Goal: Task Accomplishment & Management: Manage account settings

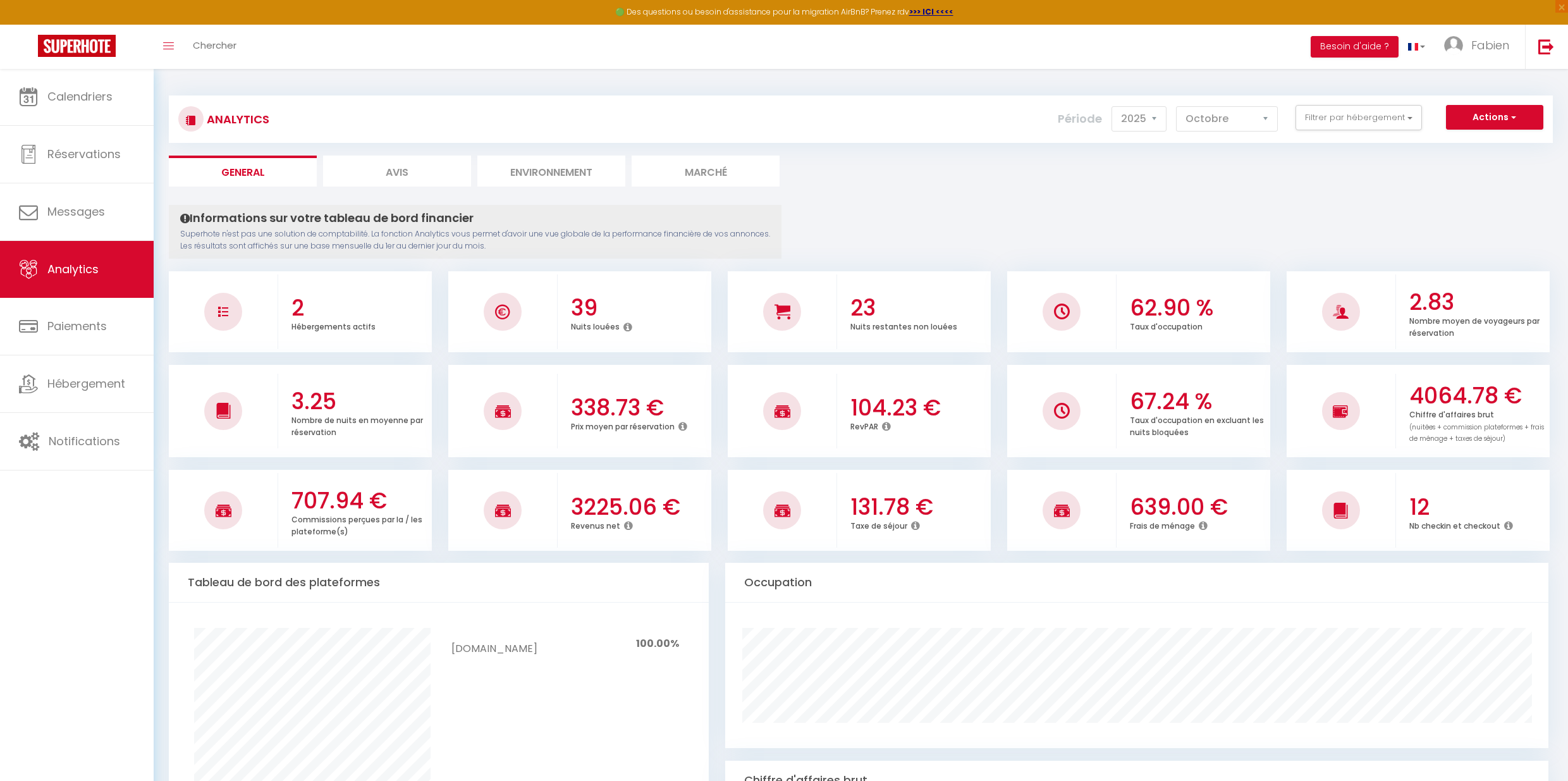
select select "2025"
select select "10"
click at [121, 102] on link "Calendriers" at bounding box center [76, 97] width 154 height 57
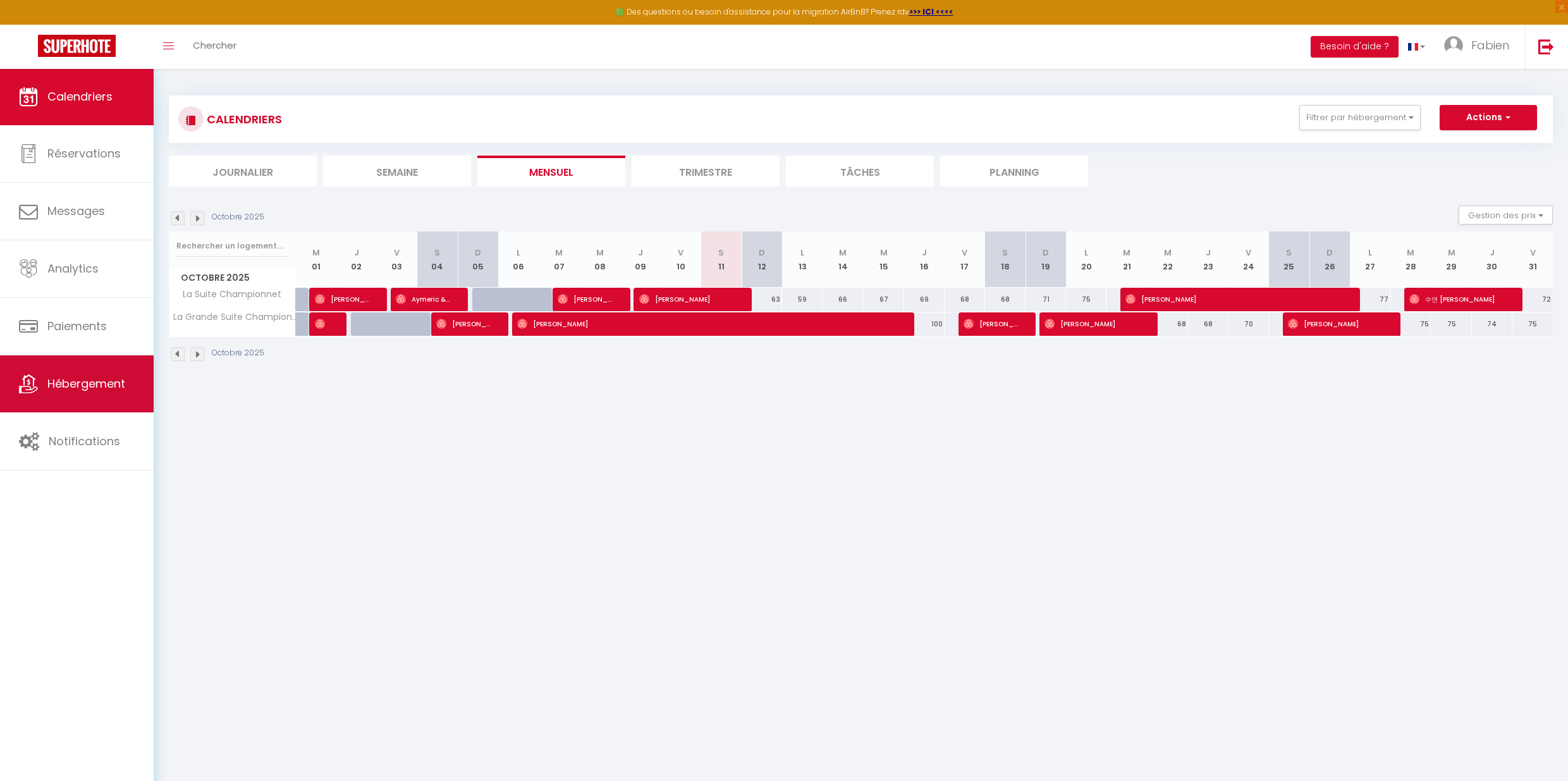
click at [98, 389] on span "Hébergement" at bounding box center [86, 383] width 78 height 16
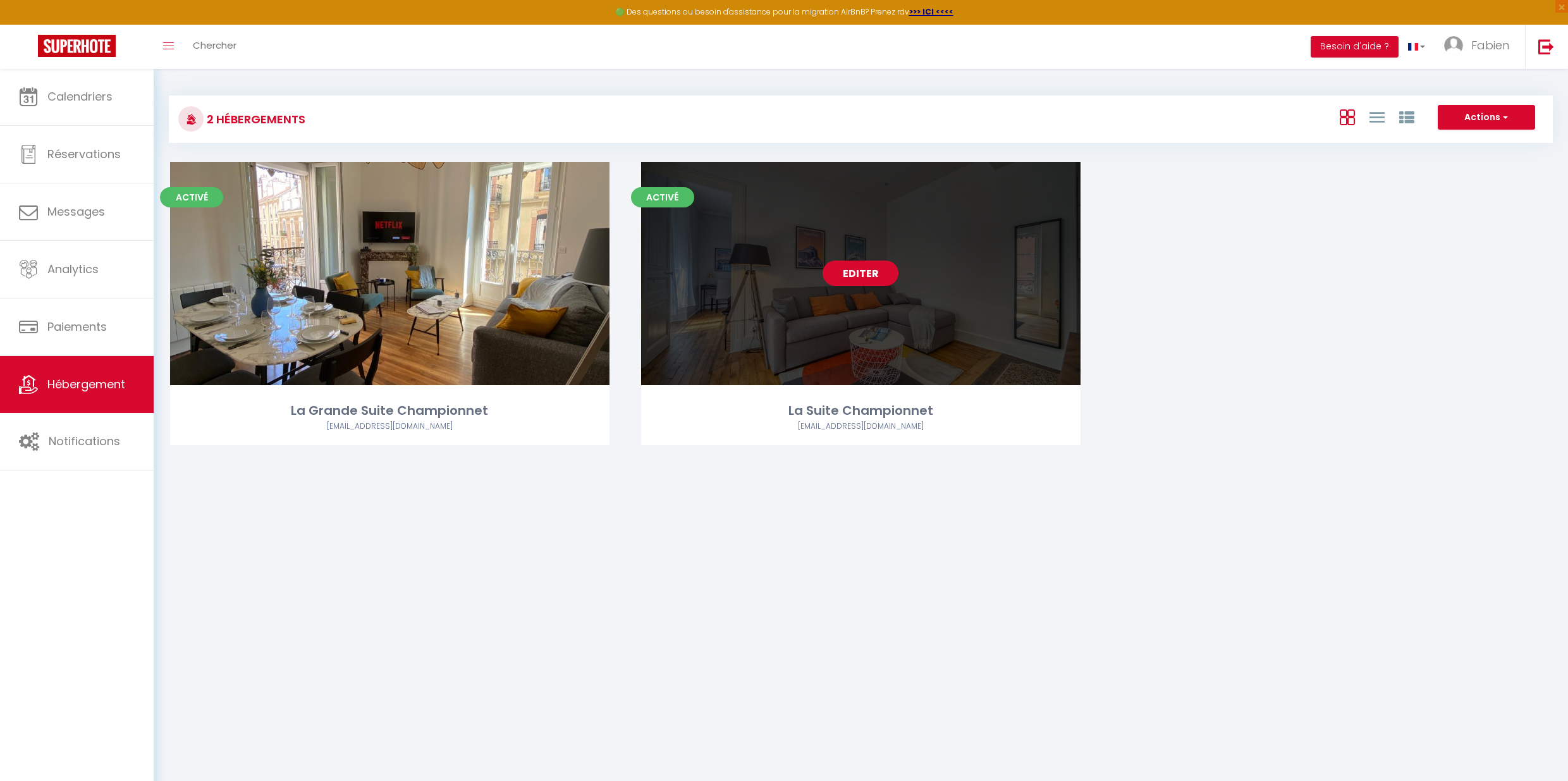
click at [869, 272] on link "Editer" at bounding box center [860, 272] width 75 height 25
select select "3"
select select "2"
select select "1"
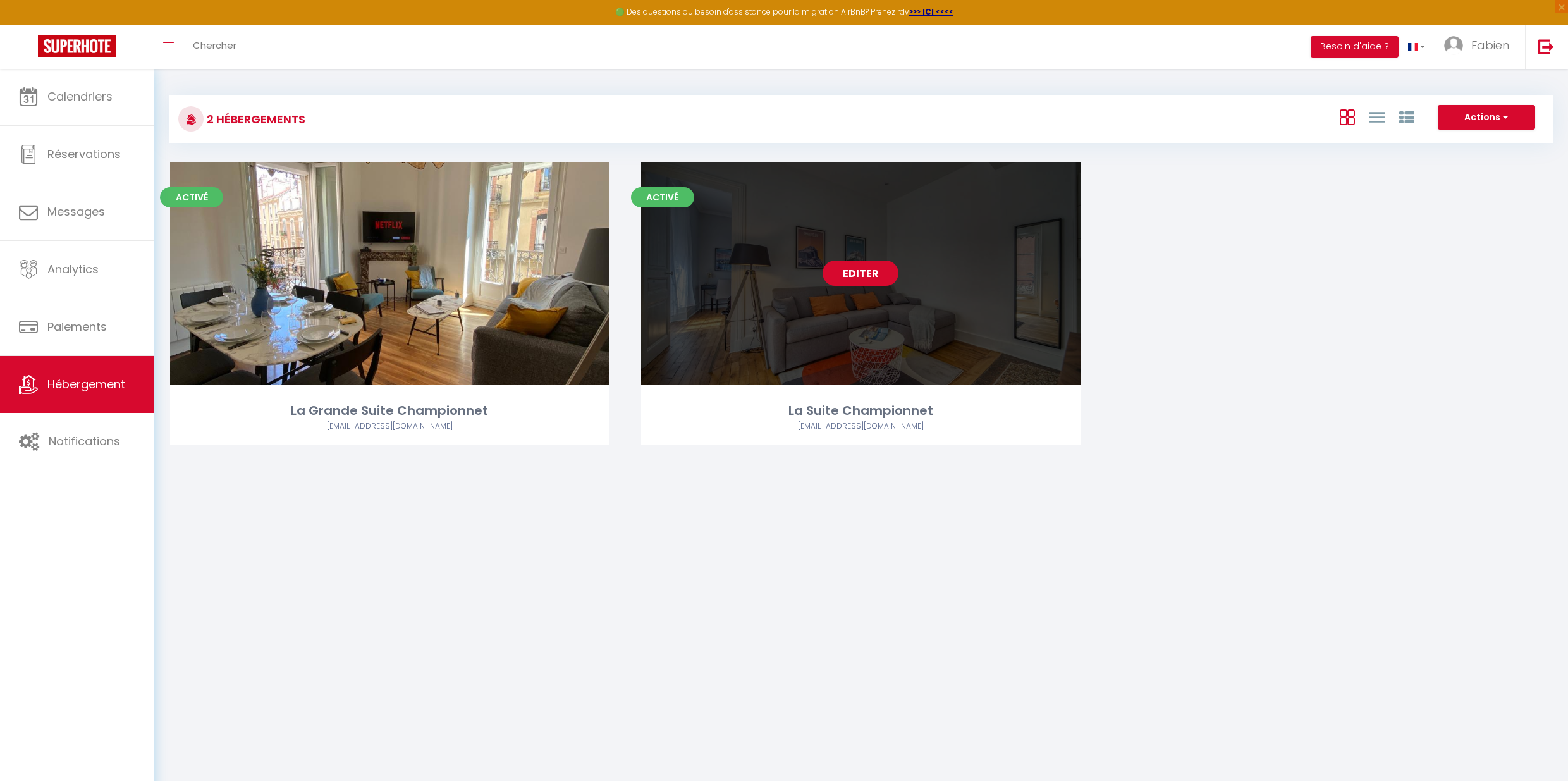
select select "28"
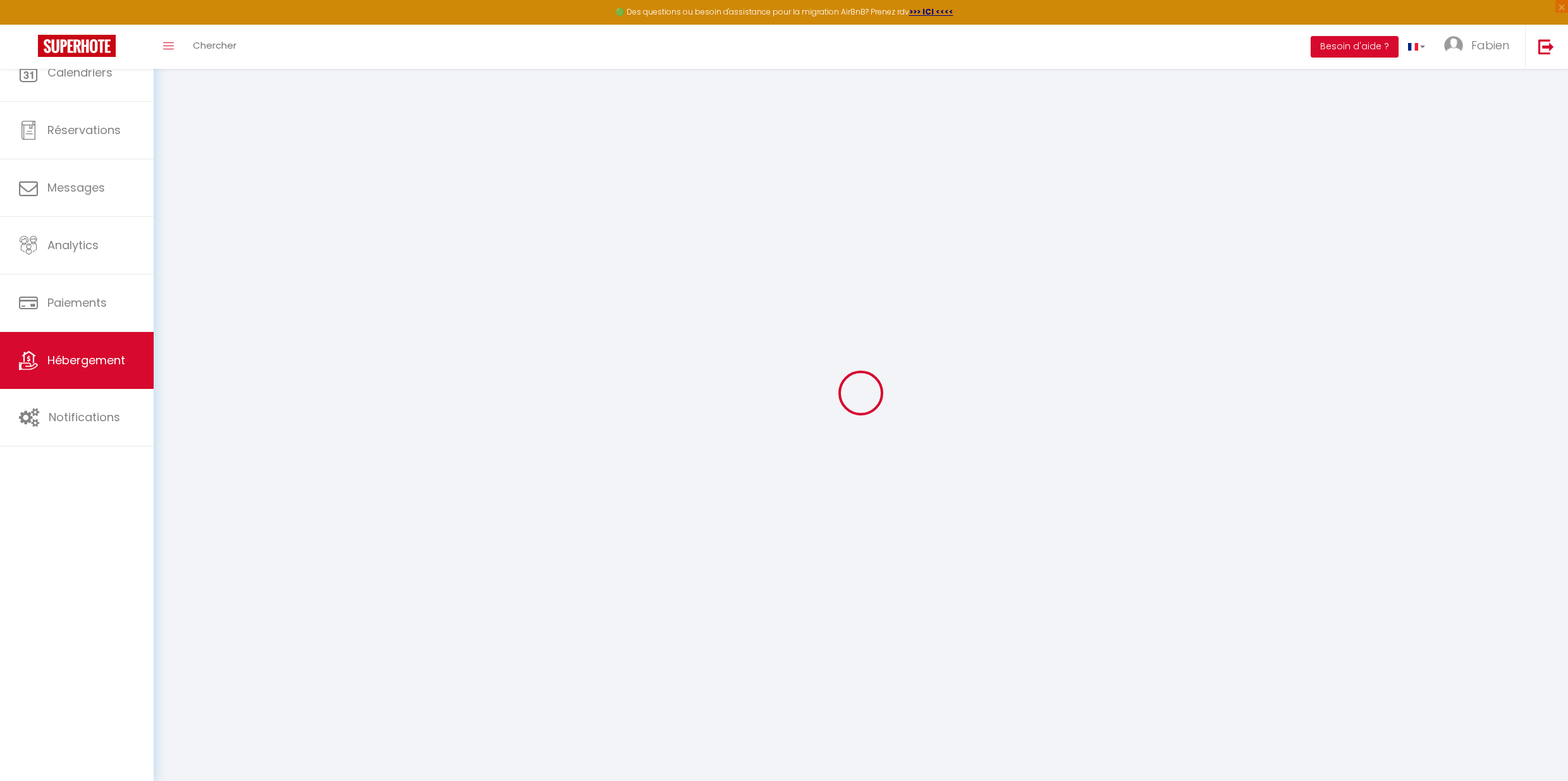
select select
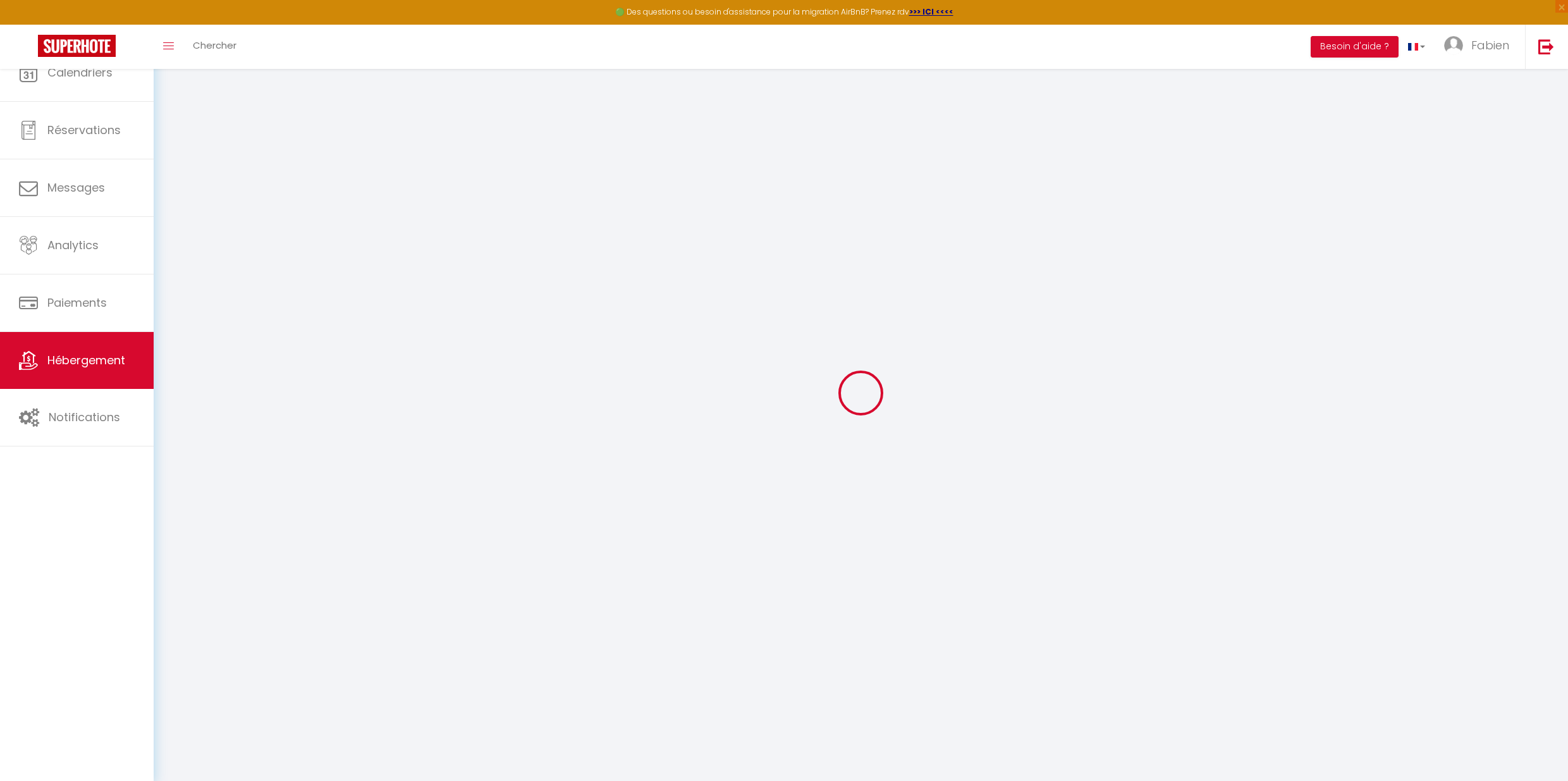
select select
checkbox input "false"
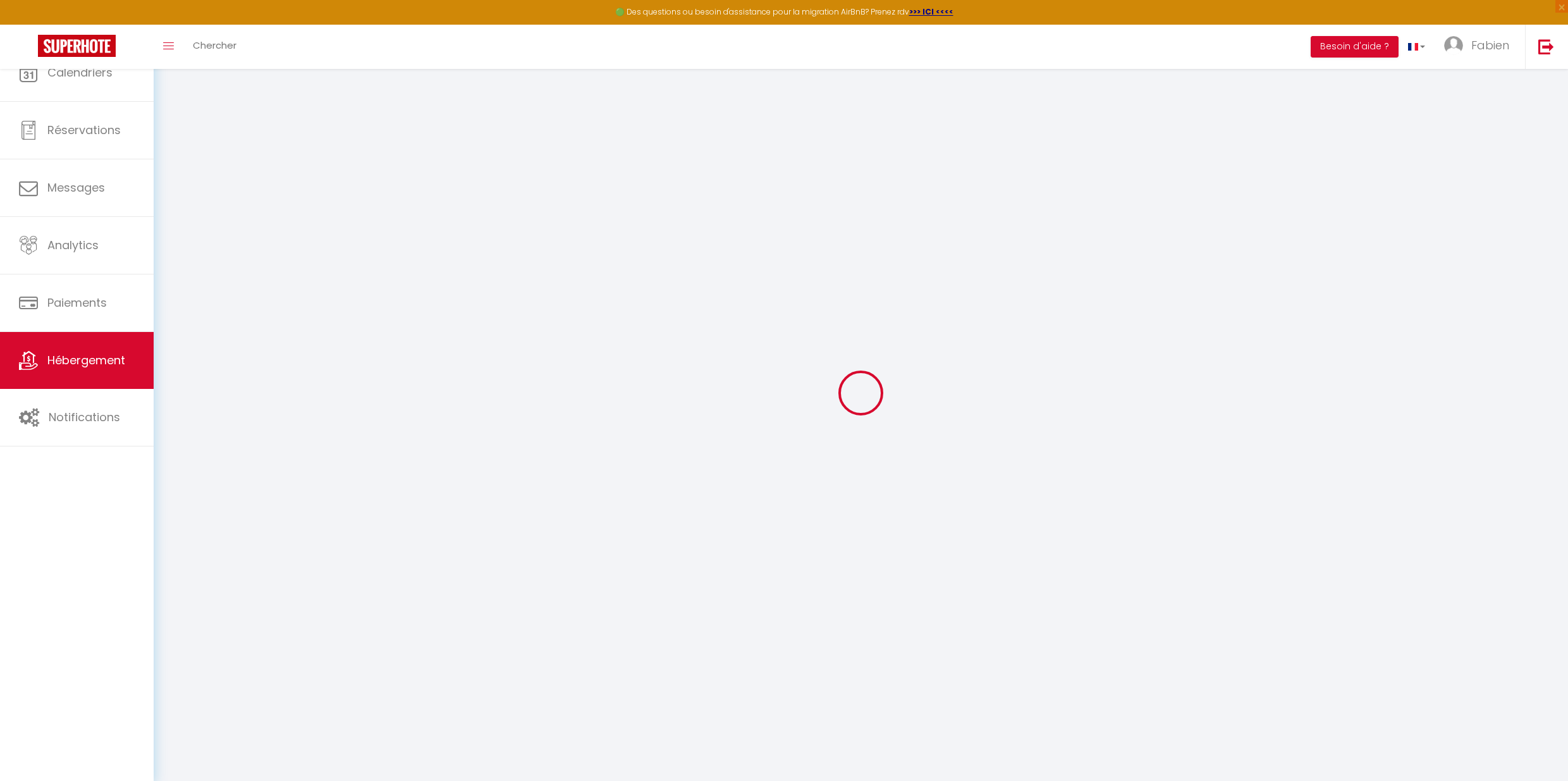
select select
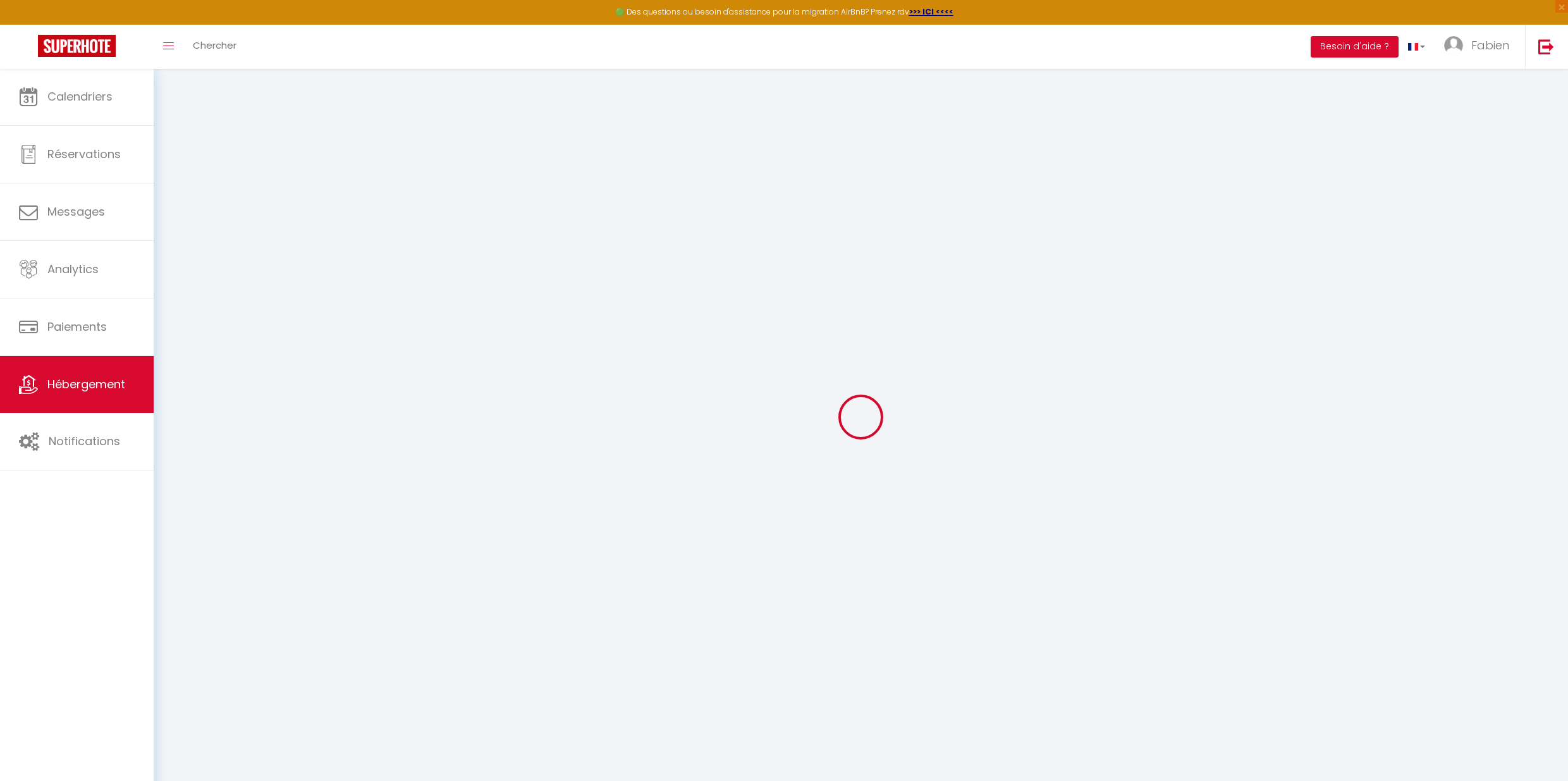
select select
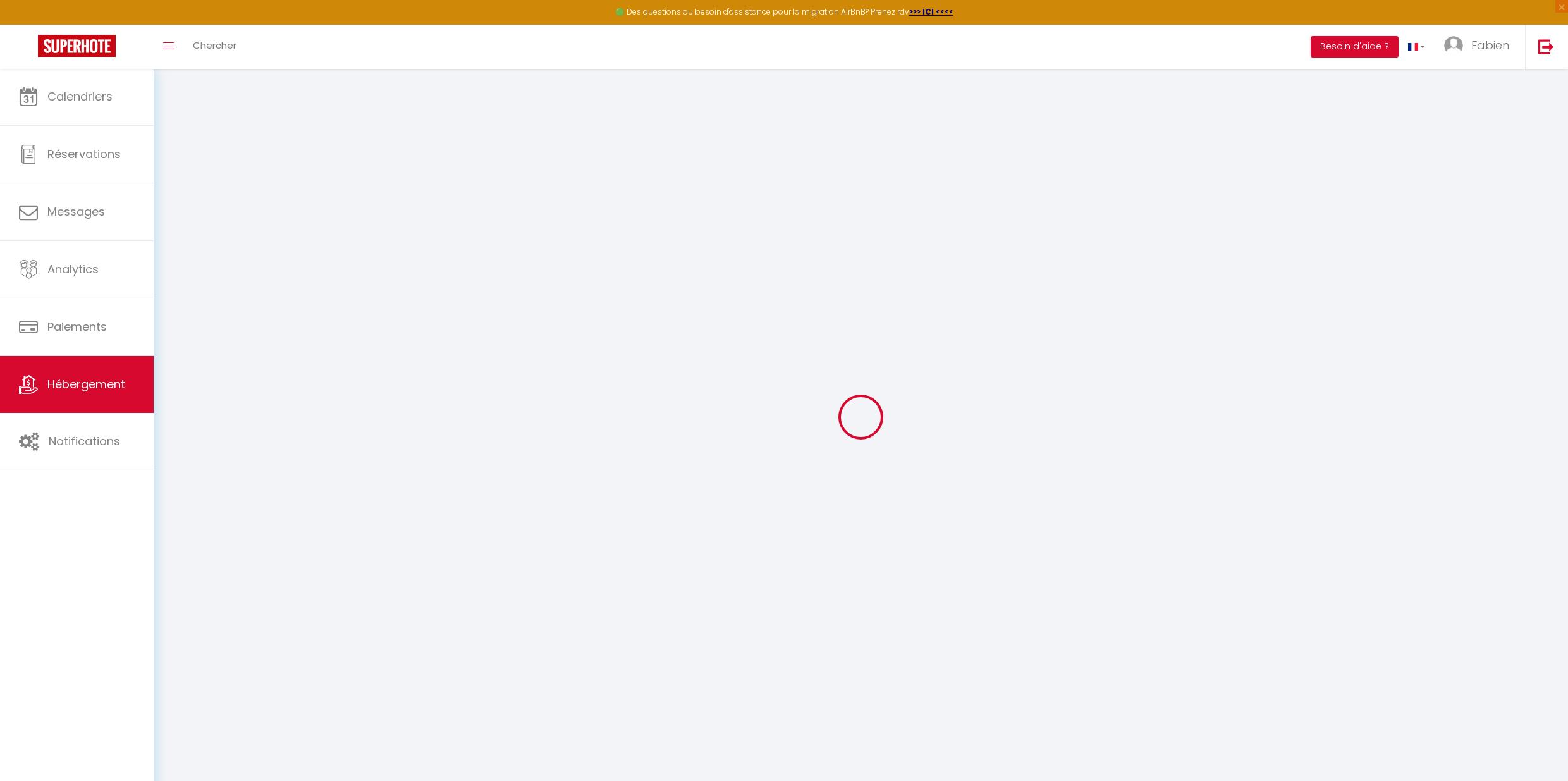
select select
checkbox input "false"
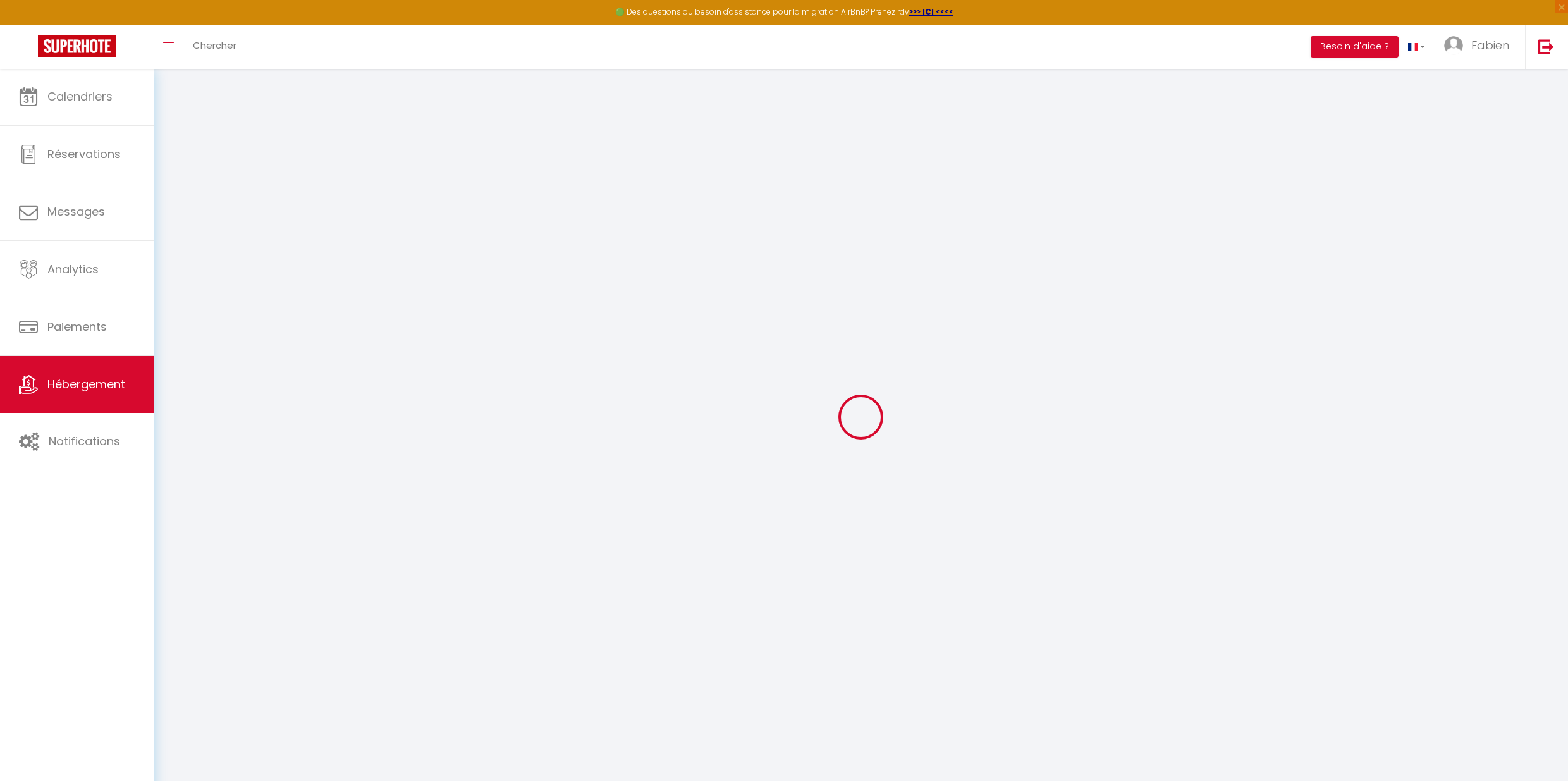
select select
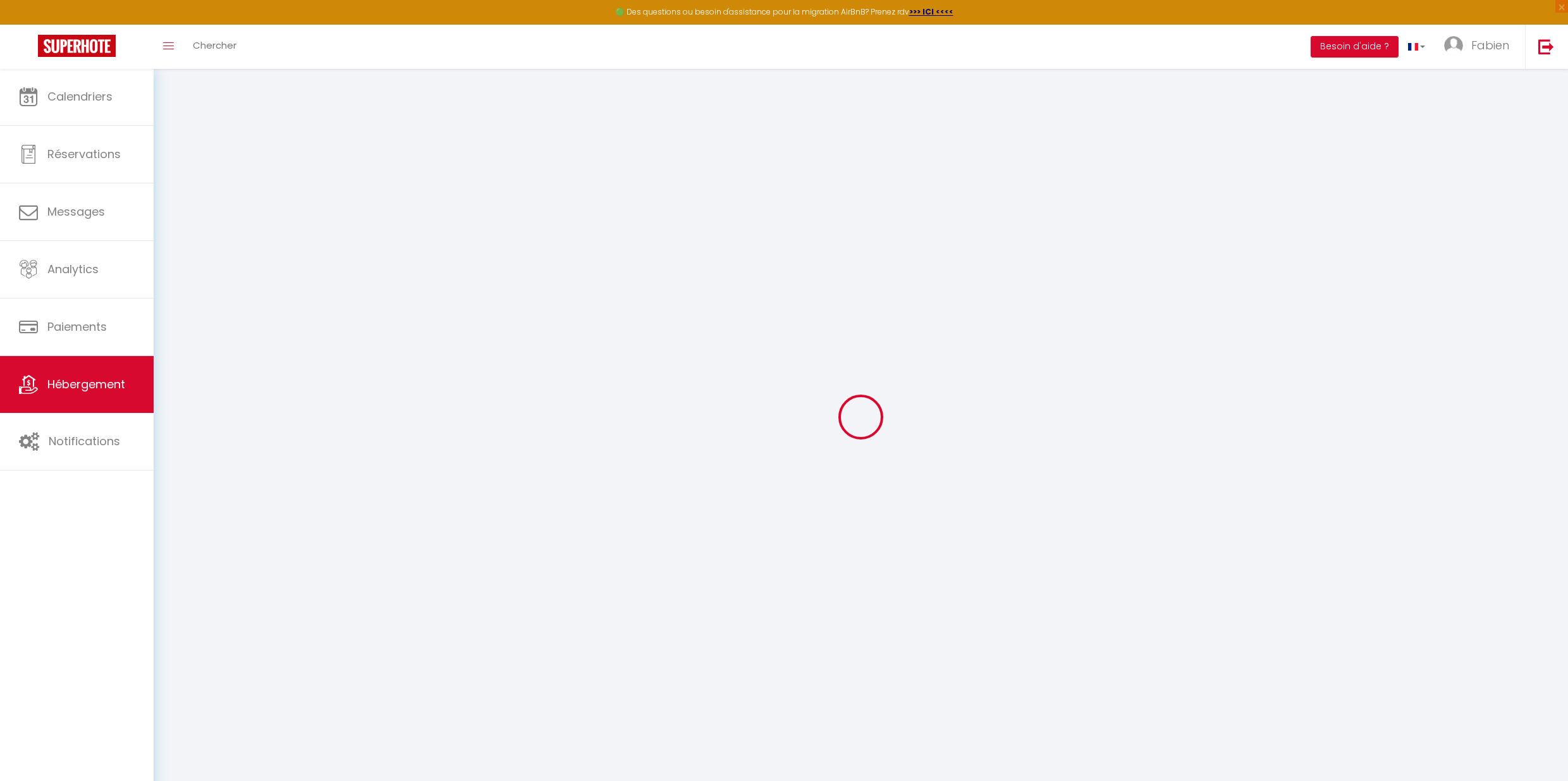
select select
checkbox input "false"
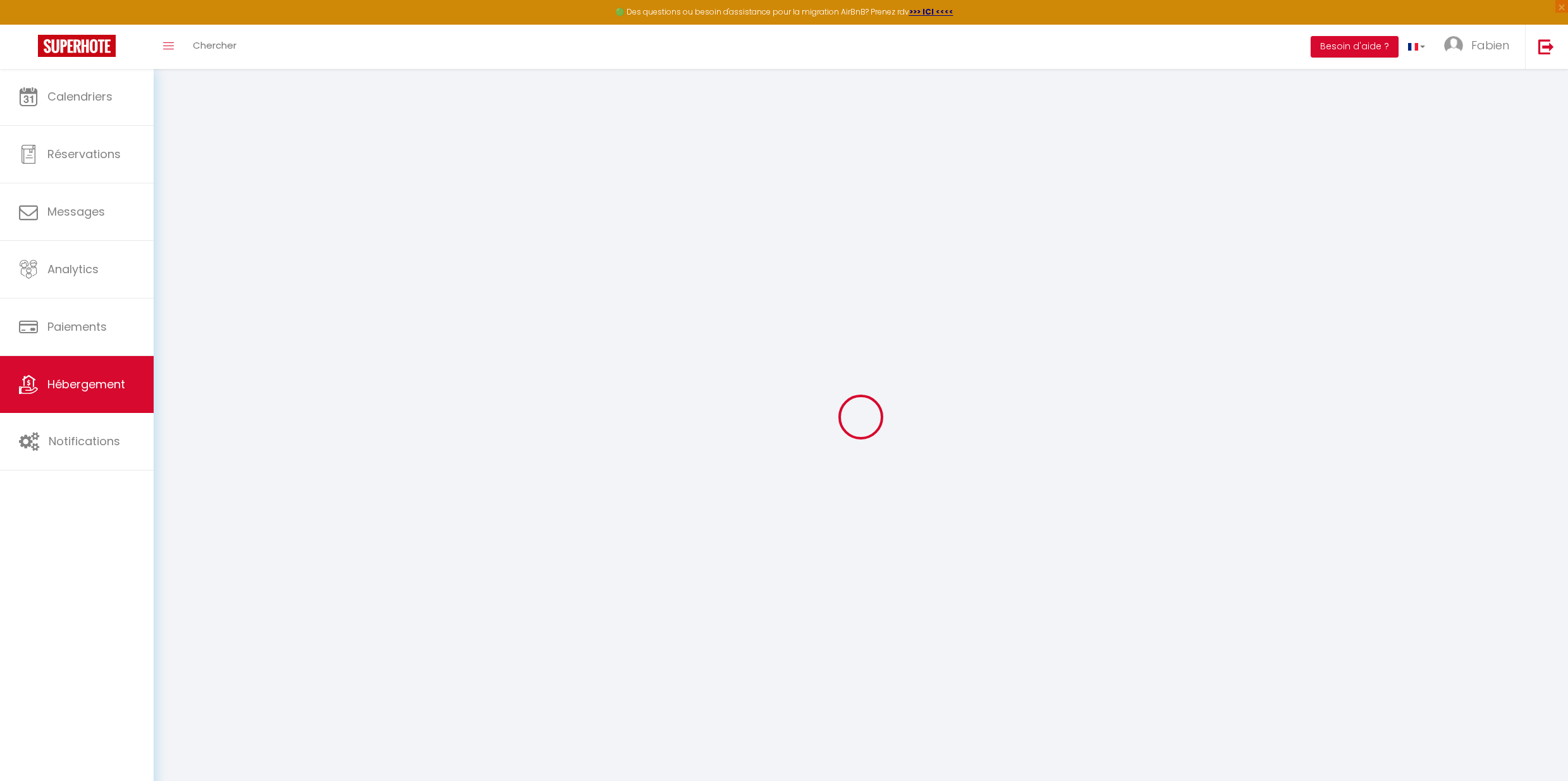
checkbox input "false"
select select
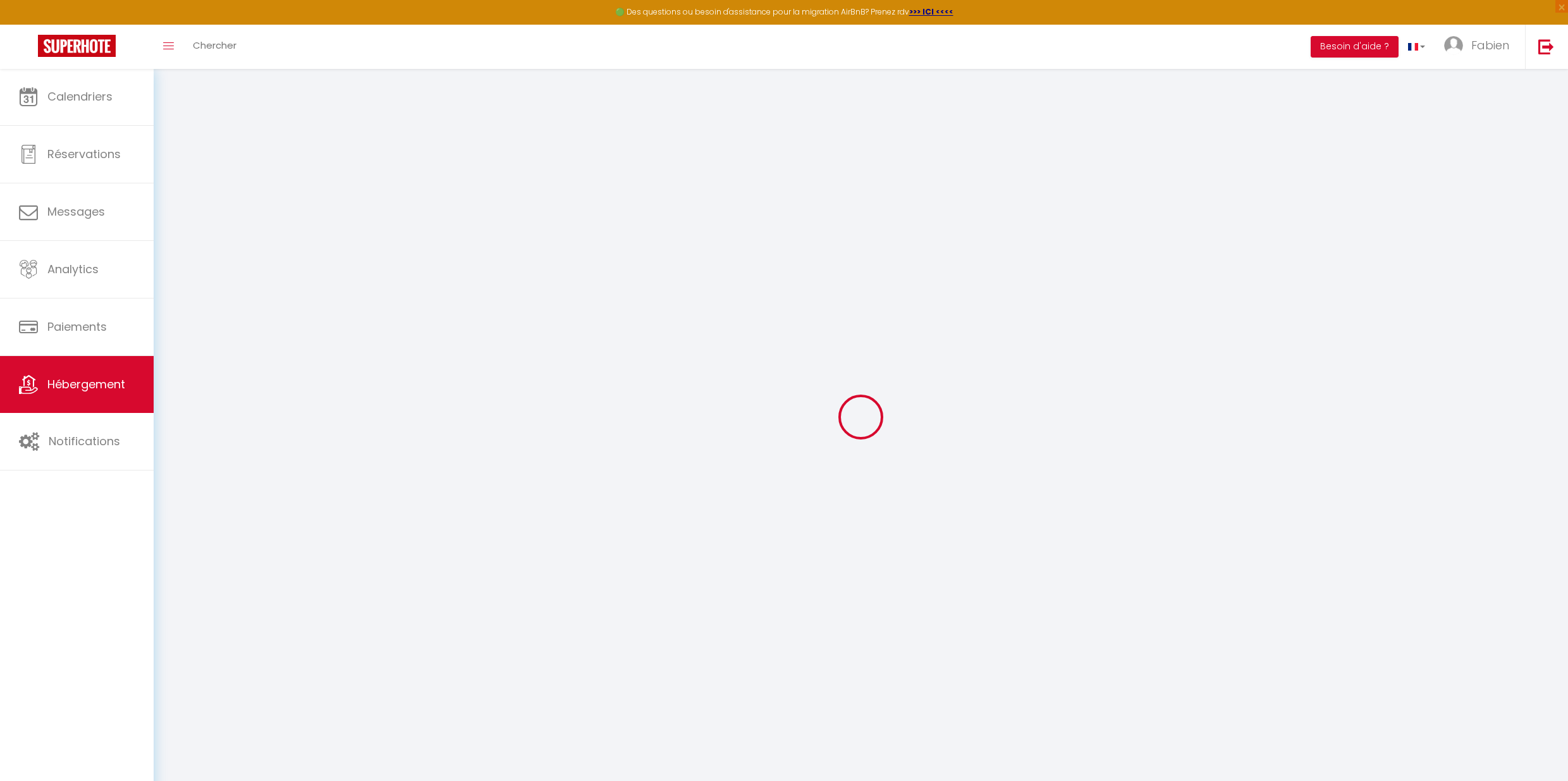
select select
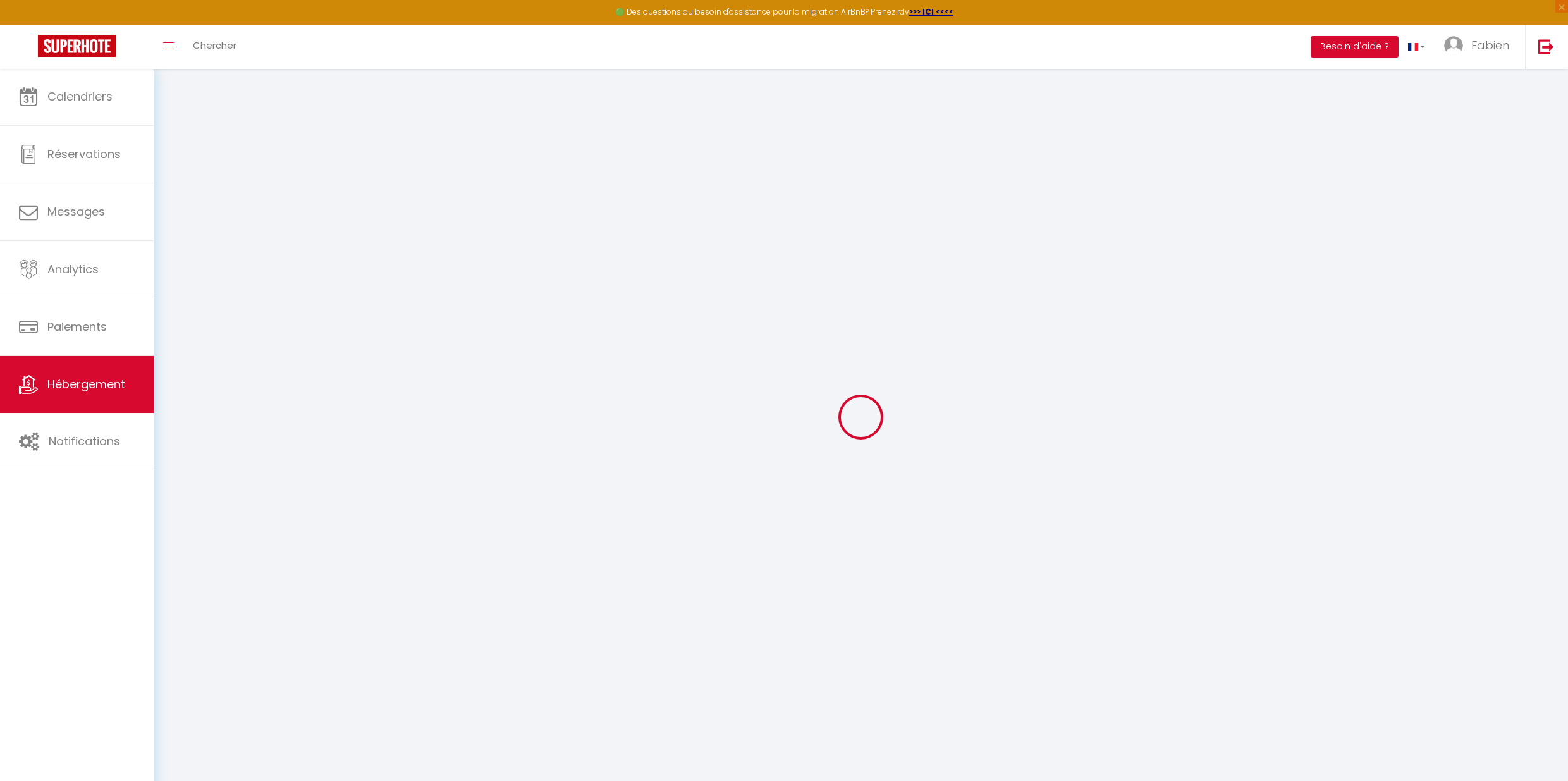
checkbox input "false"
select select
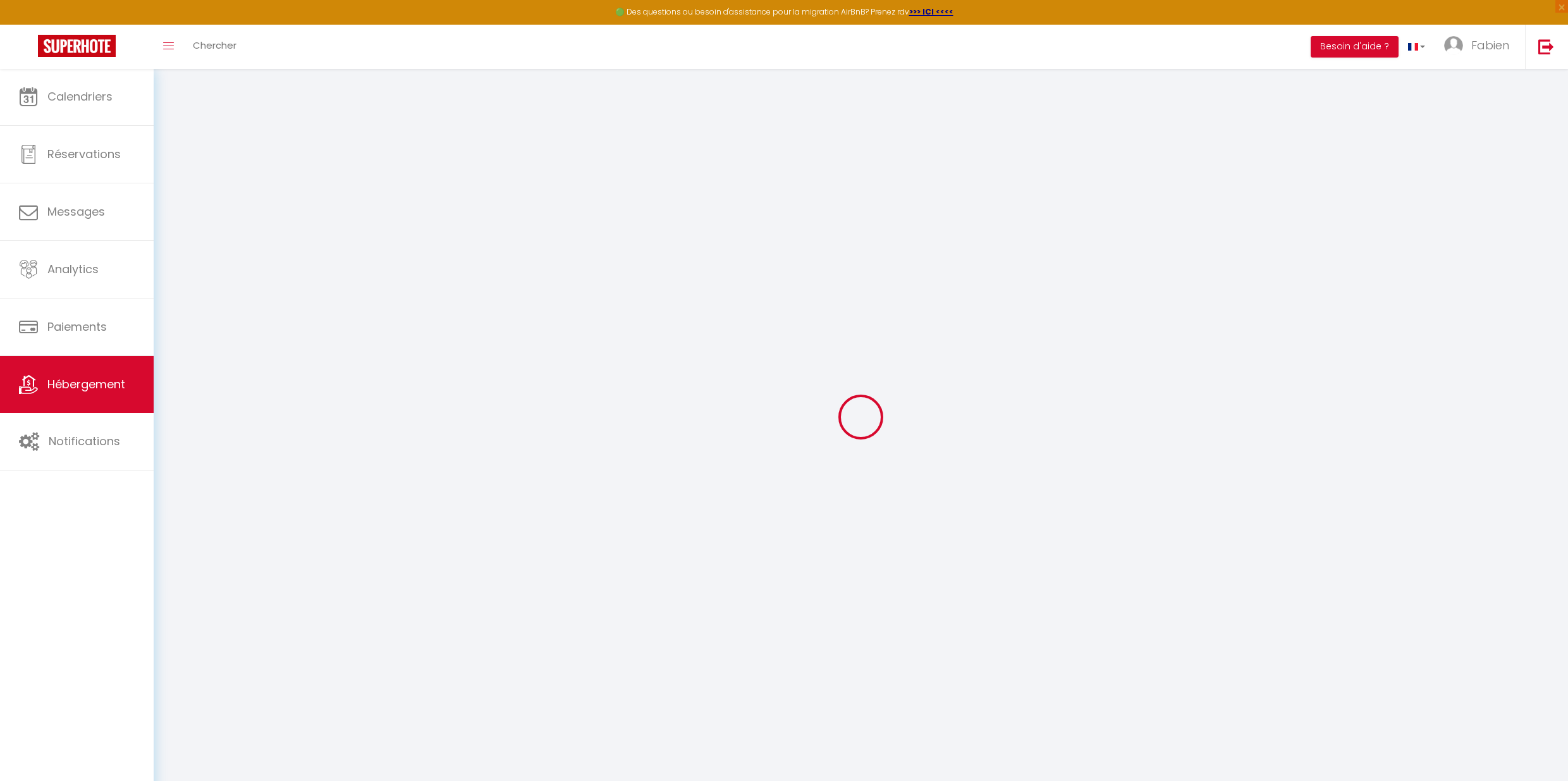
select select
select select "+ 17 %"
select select "+ 18 %"
type input "La Suite Championnet"
type input "Fabien"
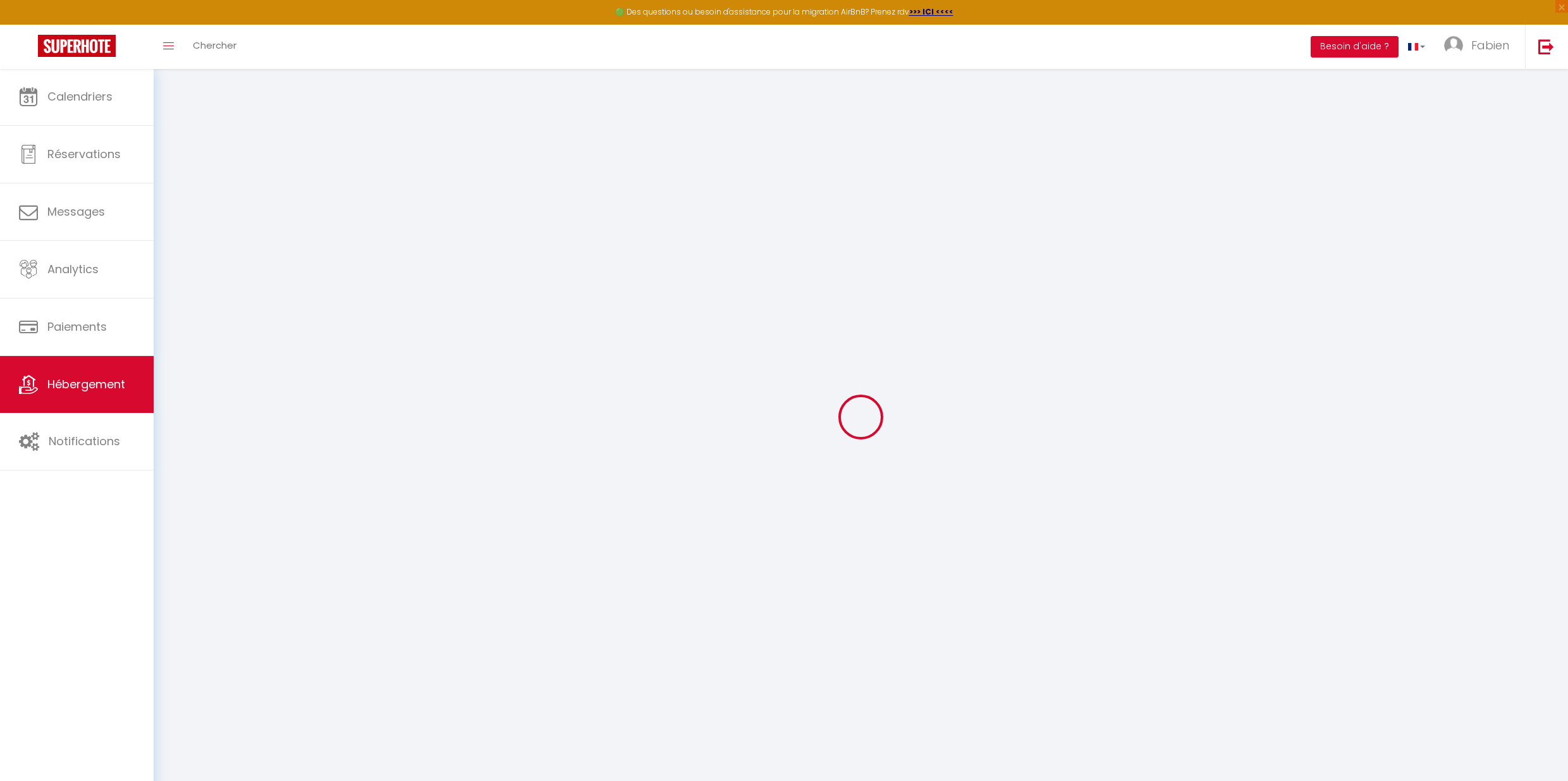
type input "Esnault"
type input "[STREET_ADDRESS][PERSON_NAME]"
type input "38000"
type input "[GEOGRAPHIC_DATA]"
type input "57"
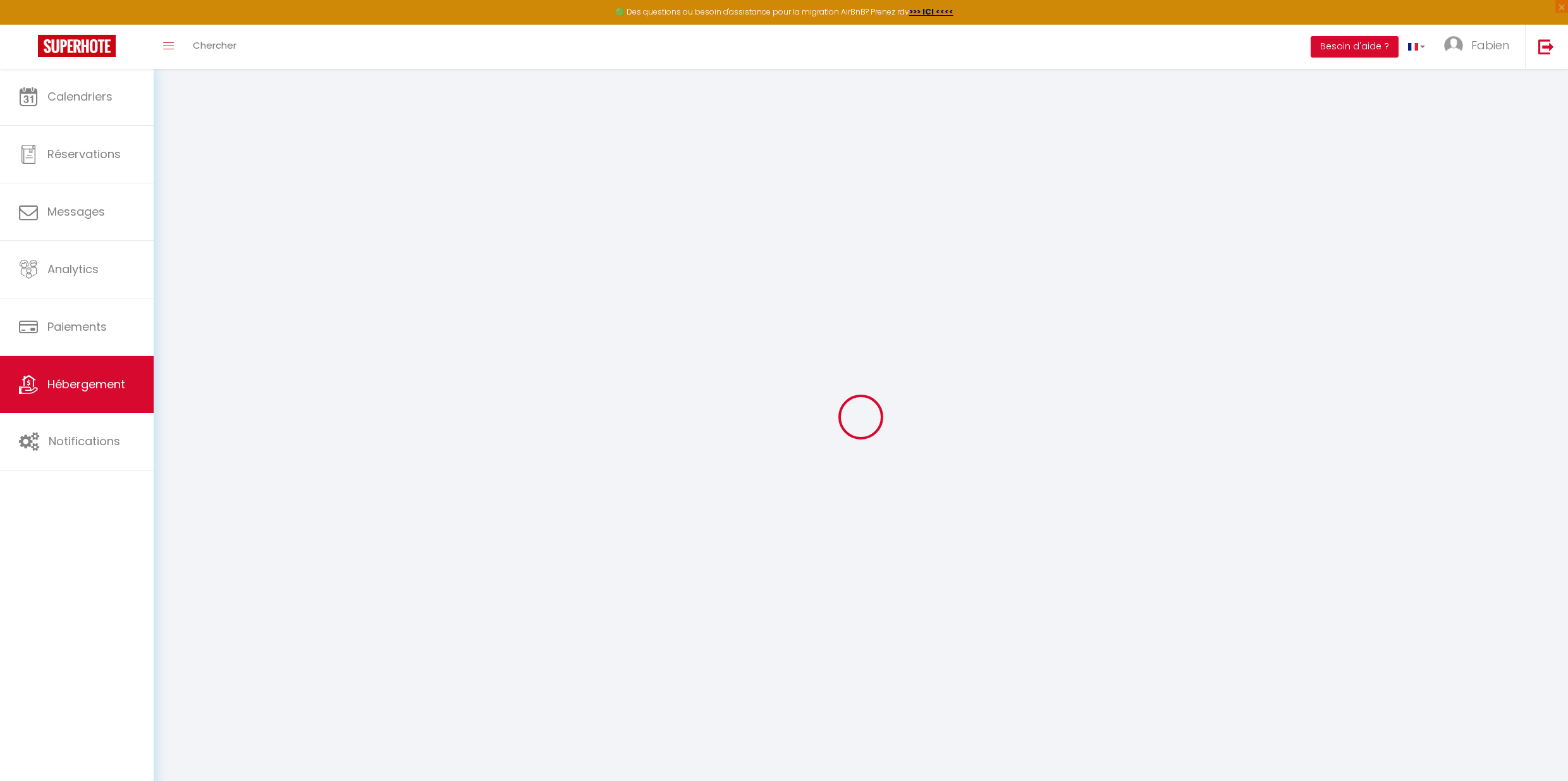
type input "5"
type input "50"
type input "1.40"
select select
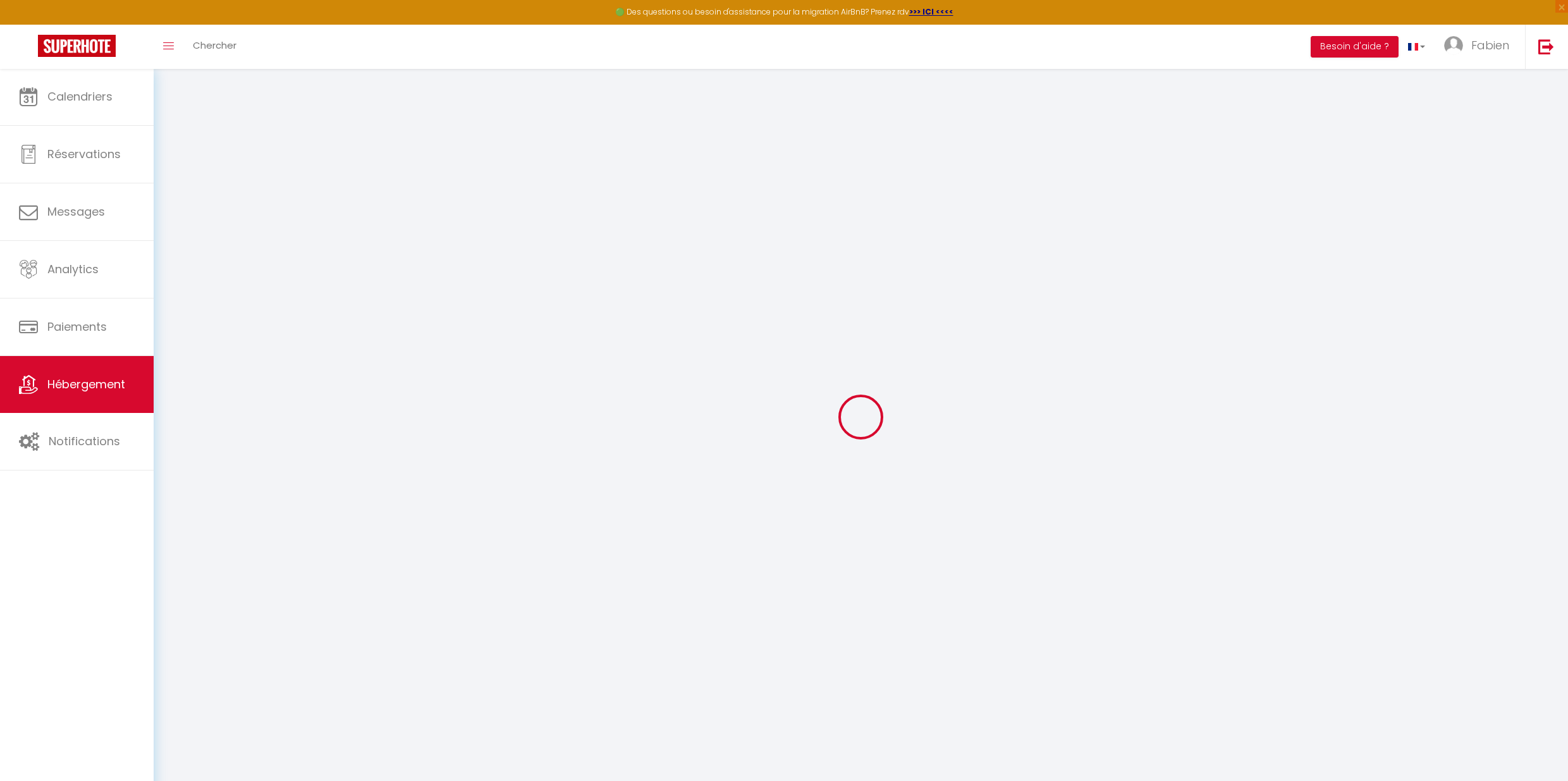
select select
type input "[STREET_ADDRESS][PERSON_NAME]"
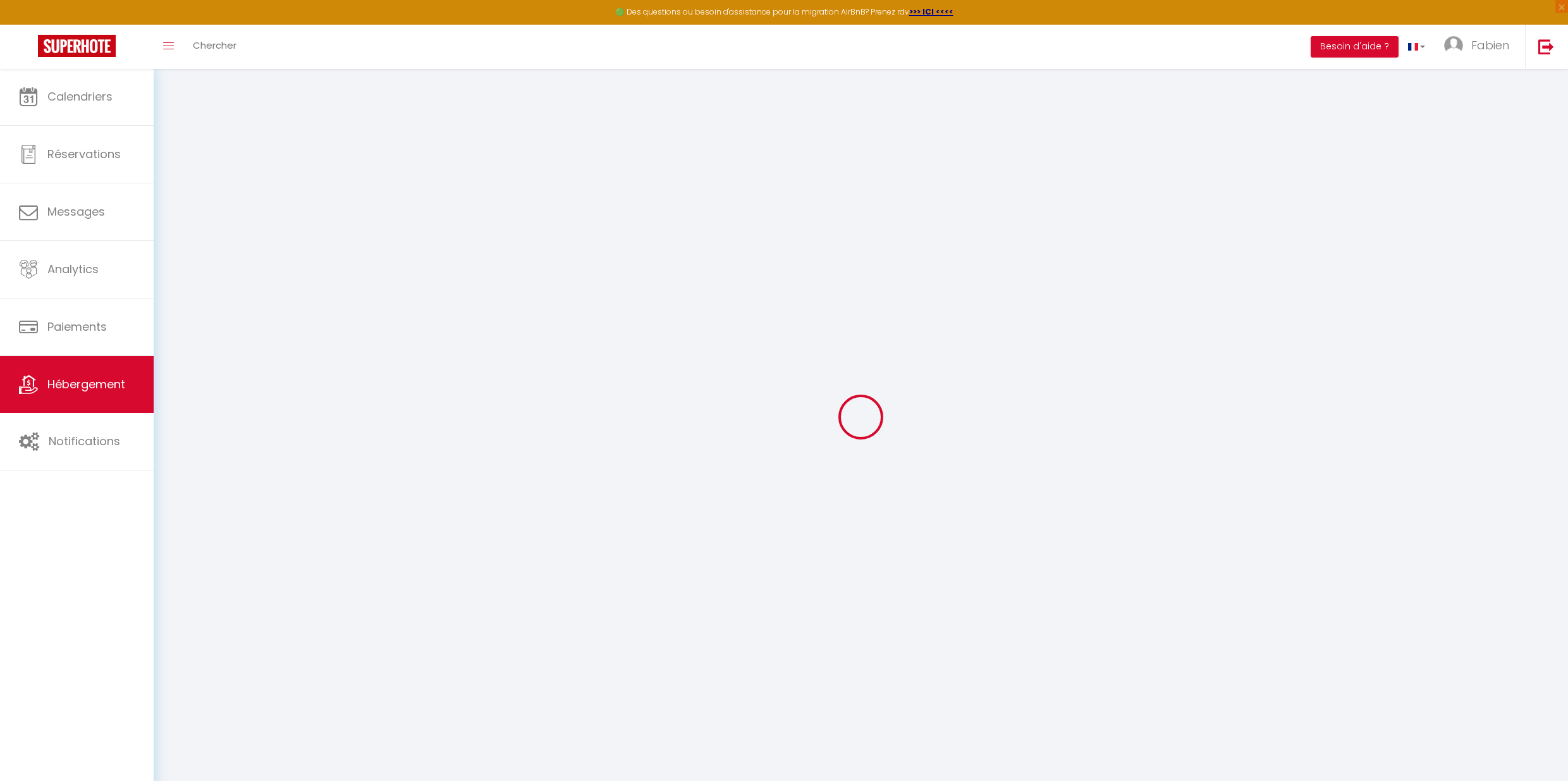
type input "38000"
type input "[GEOGRAPHIC_DATA]"
type input "[EMAIL_ADDRESS][DOMAIN_NAME]"
select select
checkbox input "false"
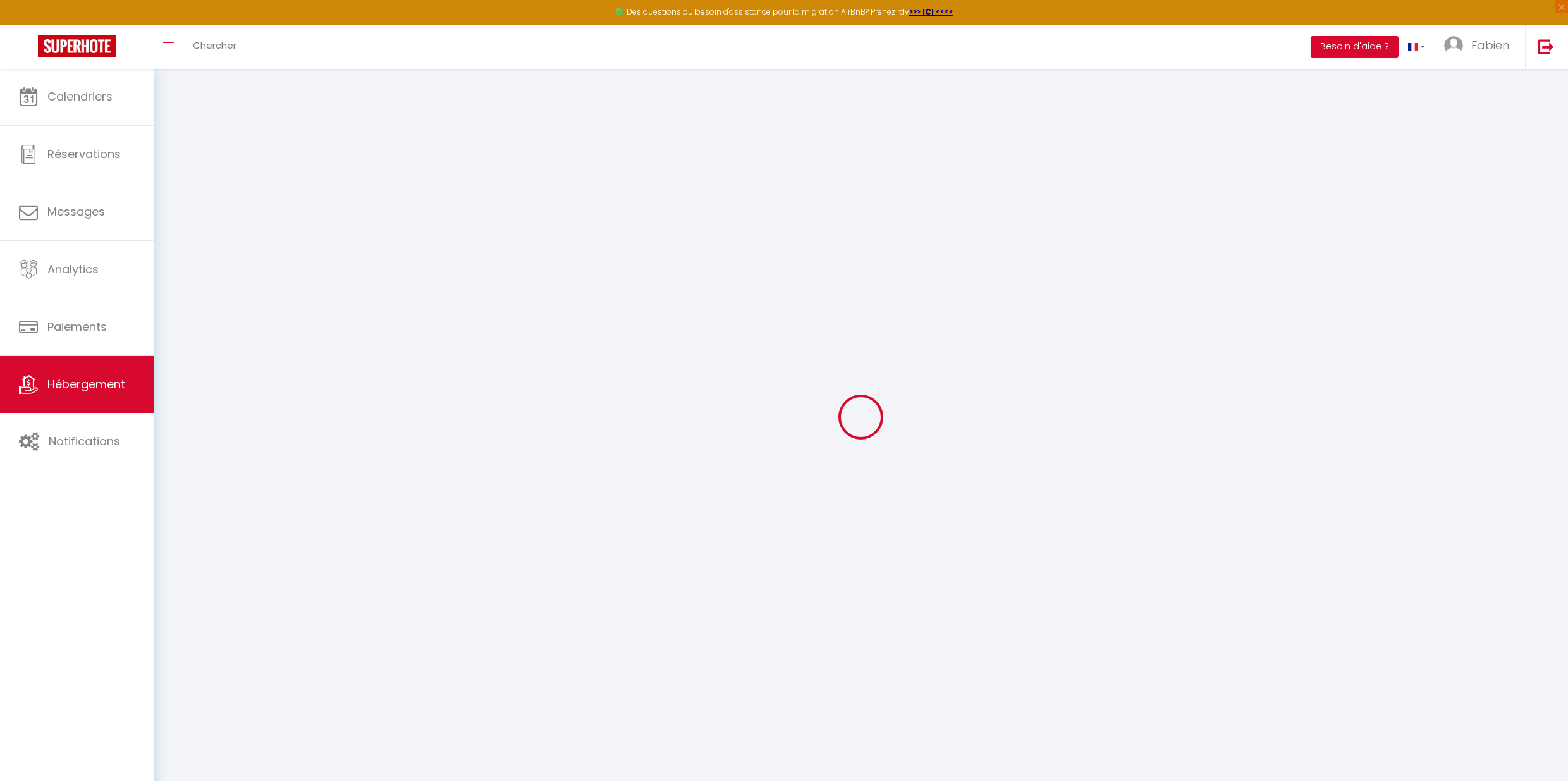
checkbox input "false"
select select "27522"
type input "0"
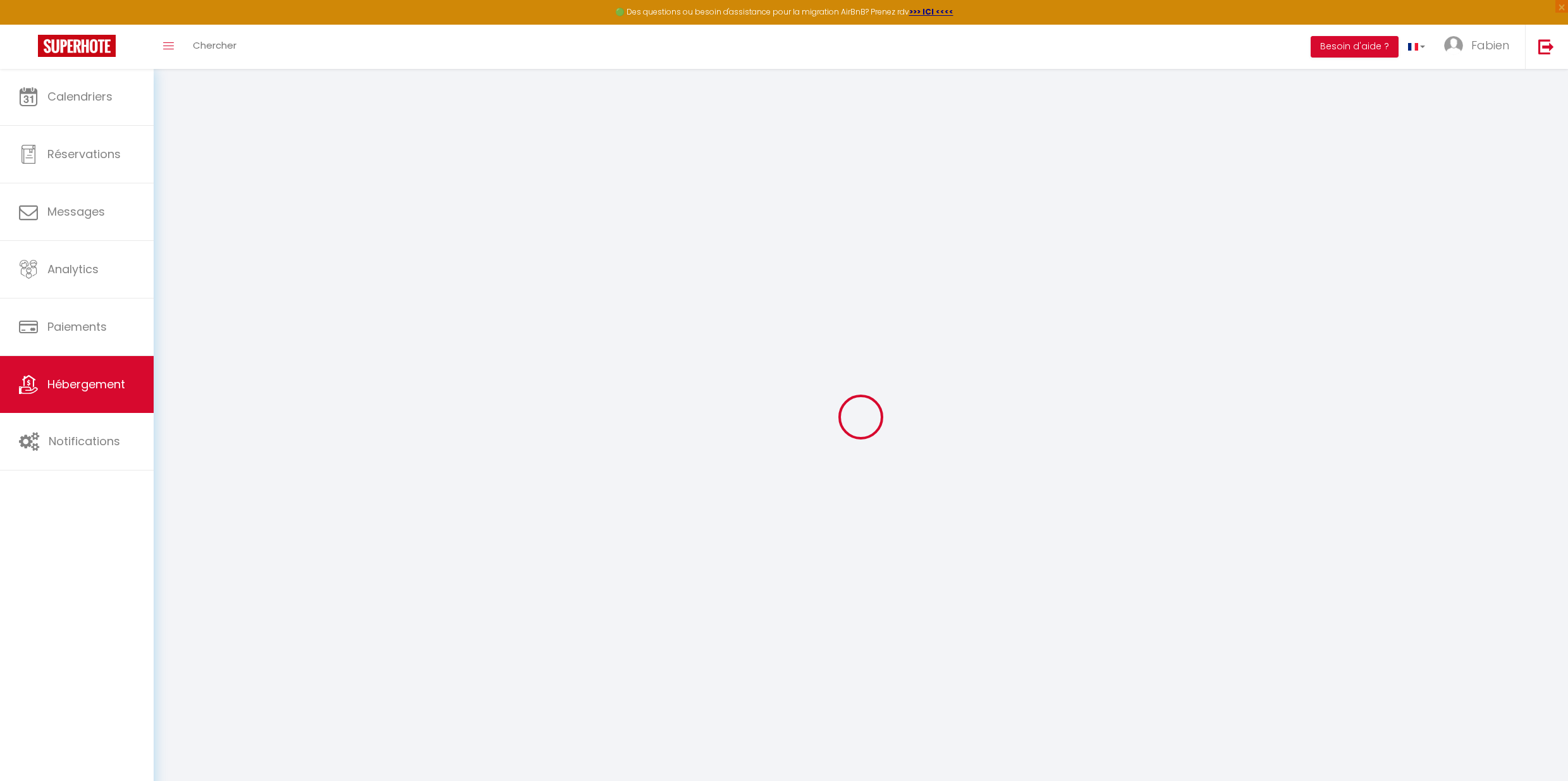
type input "0"
select select "5448-50253048"
select select
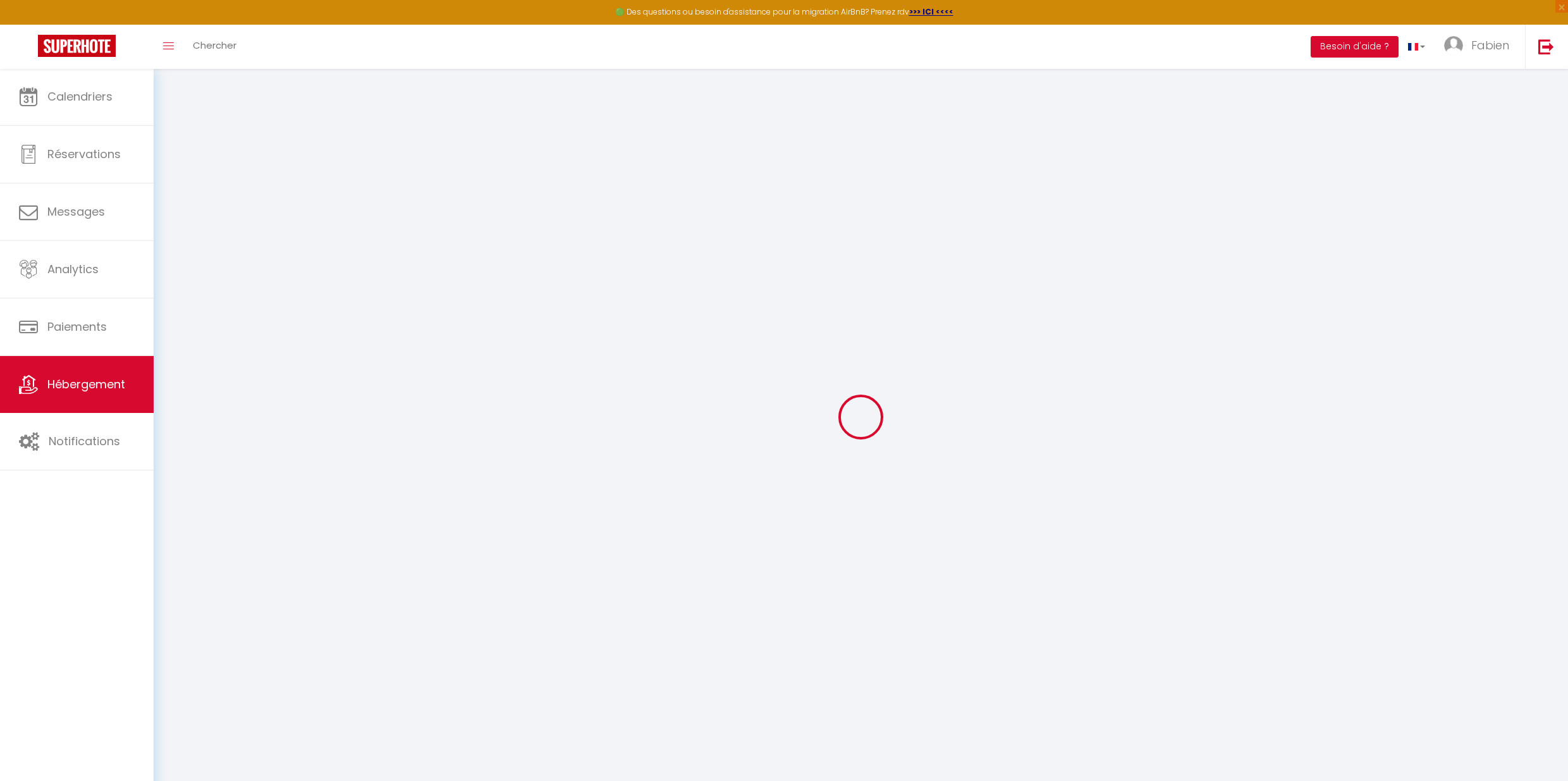
checkbox input "false"
select select "16:00"
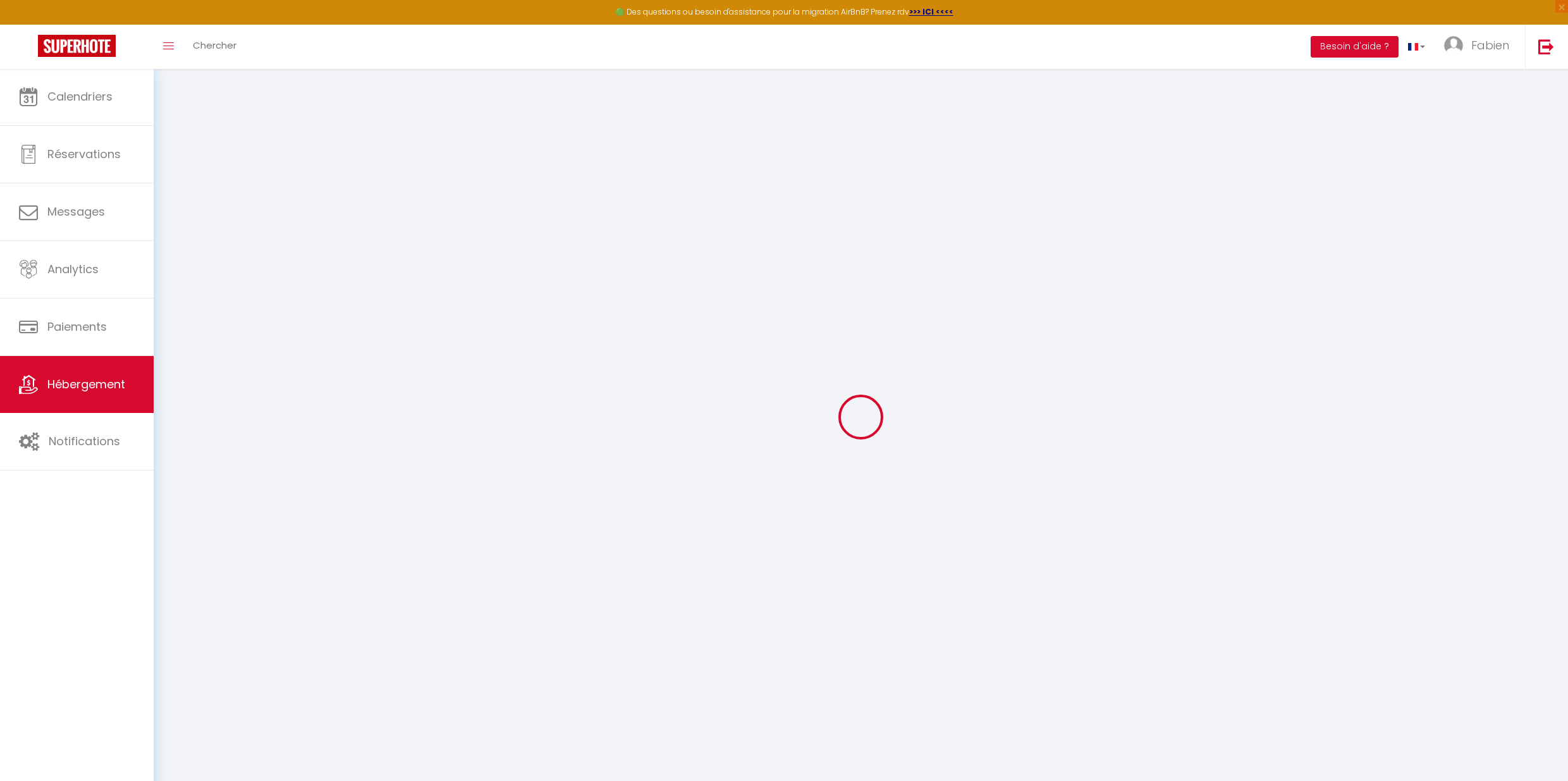
select select
select select "10:00"
select select "30"
select select "20:00"
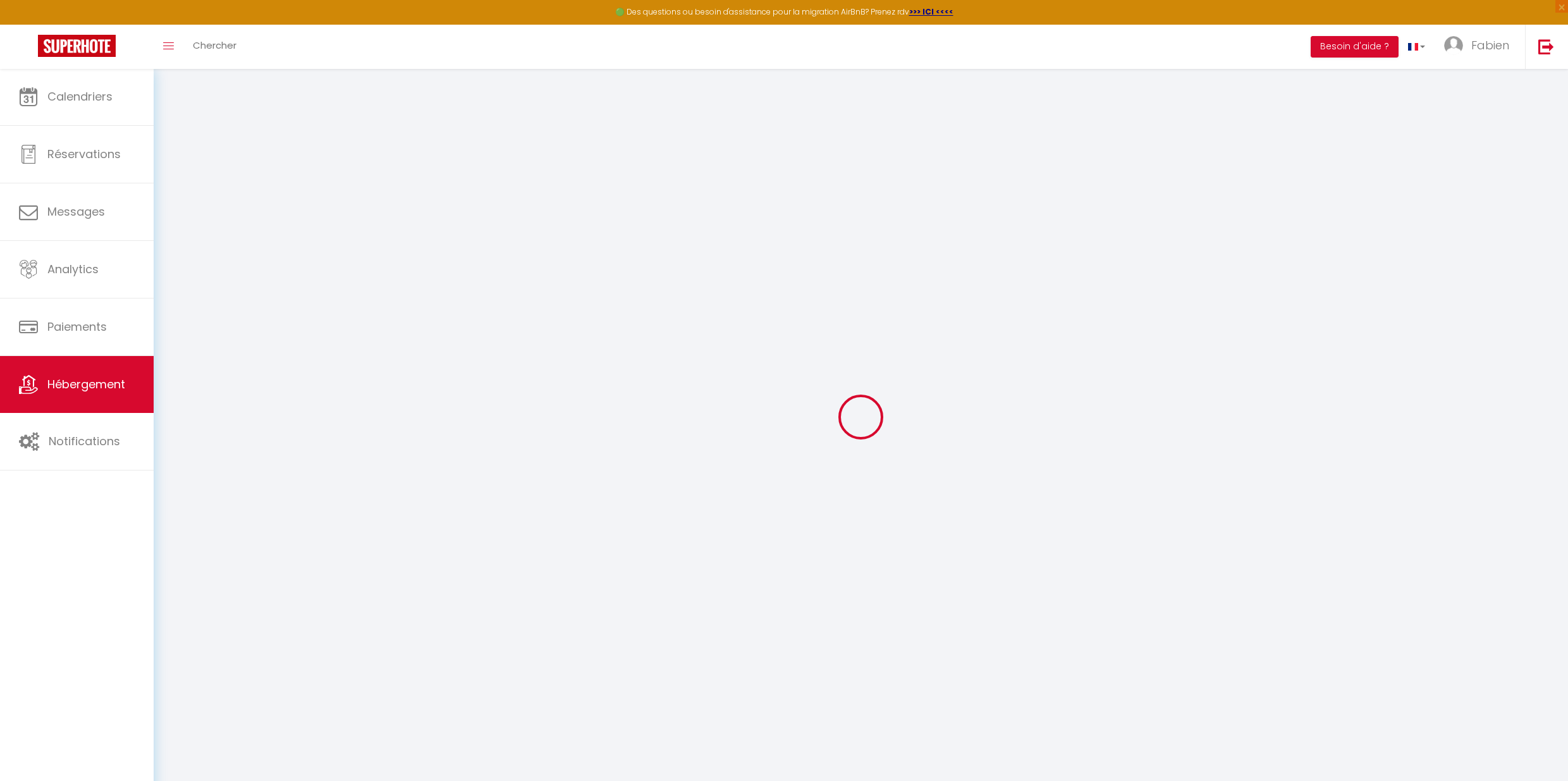
select select
checkbox input "false"
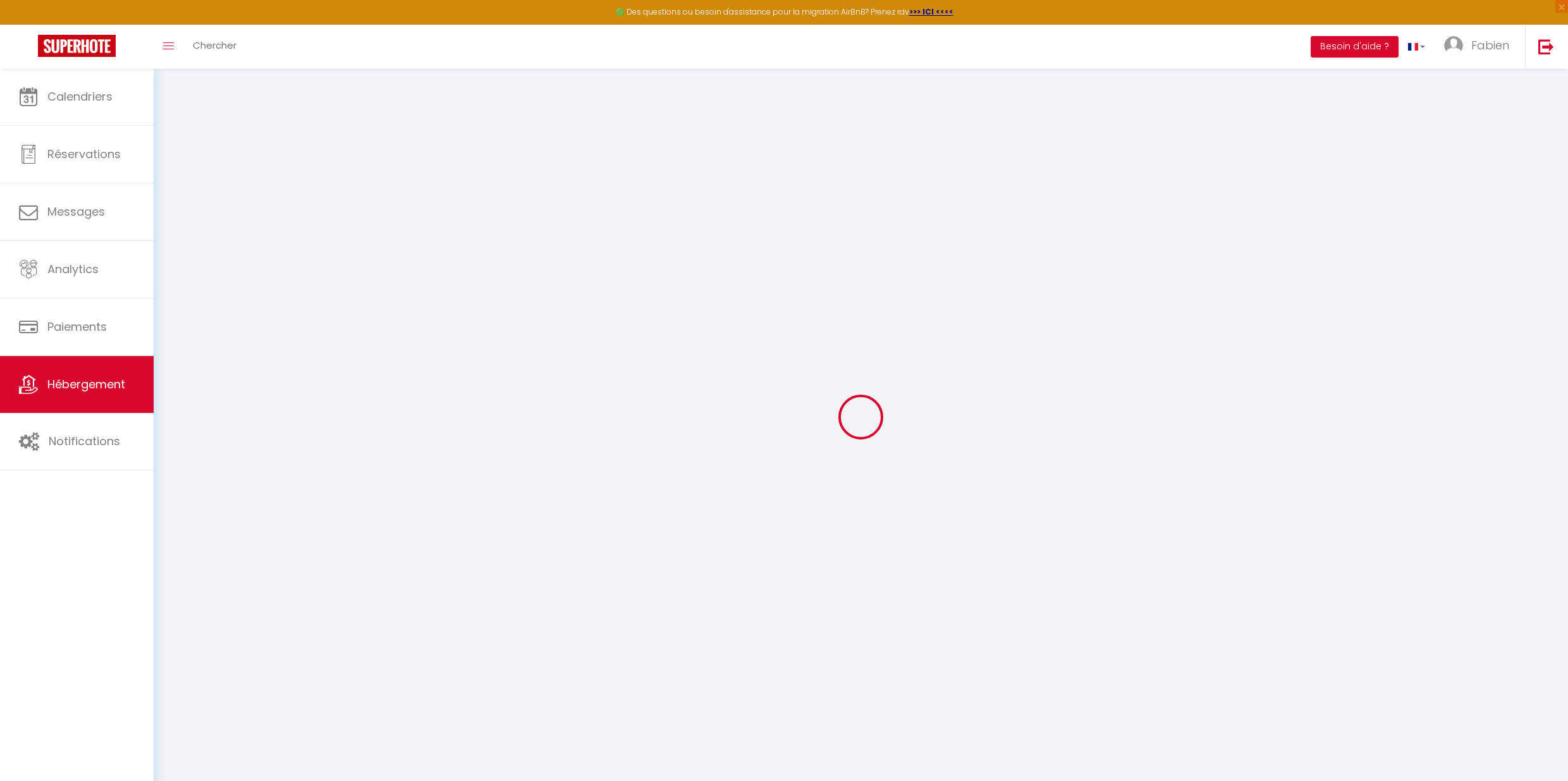
checkbox input "false"
select select "EUR"
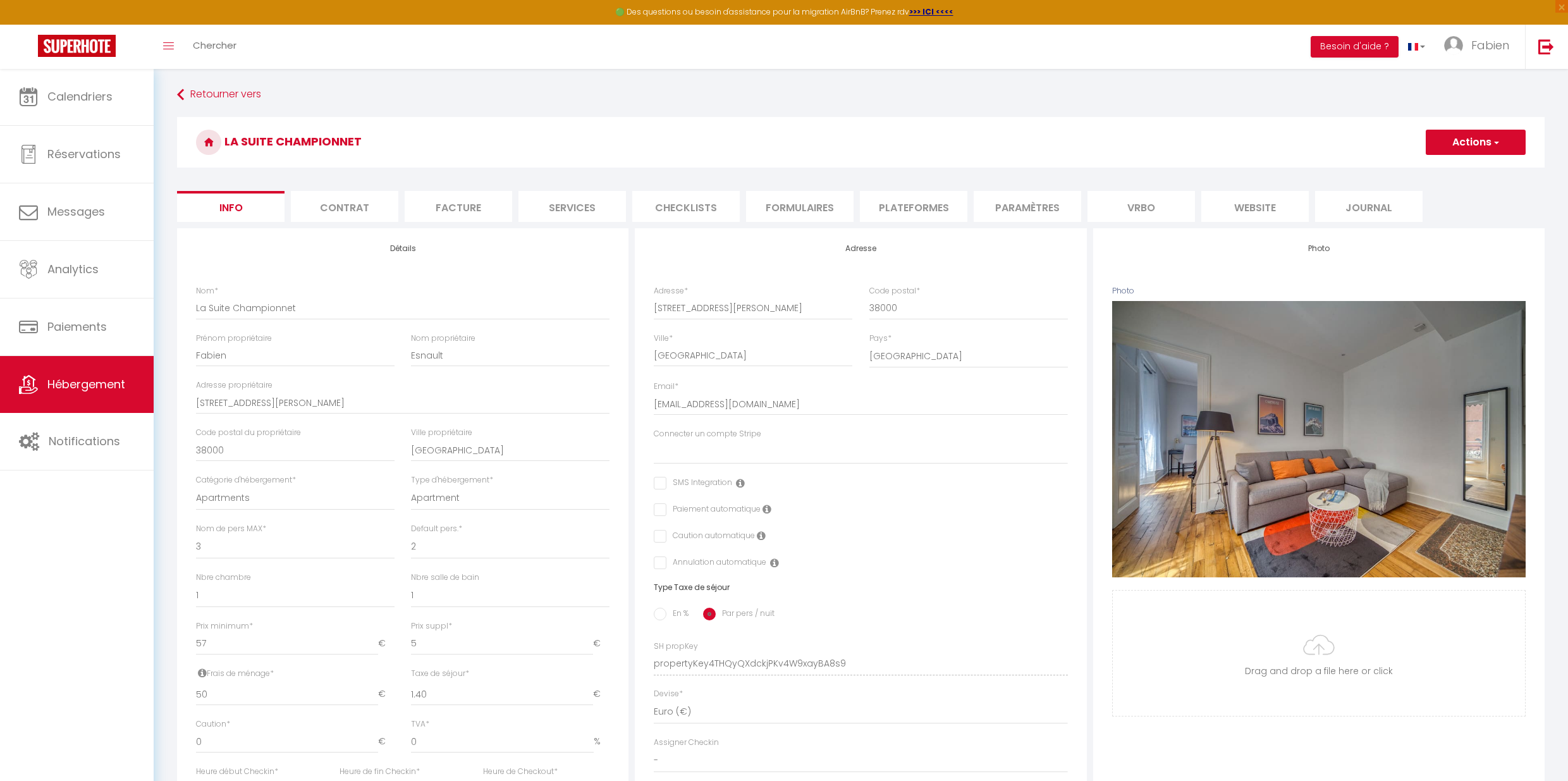
click at [917, 201] on li "Plateformes" at bounding box center [914, 207] width 108 height 31
select select
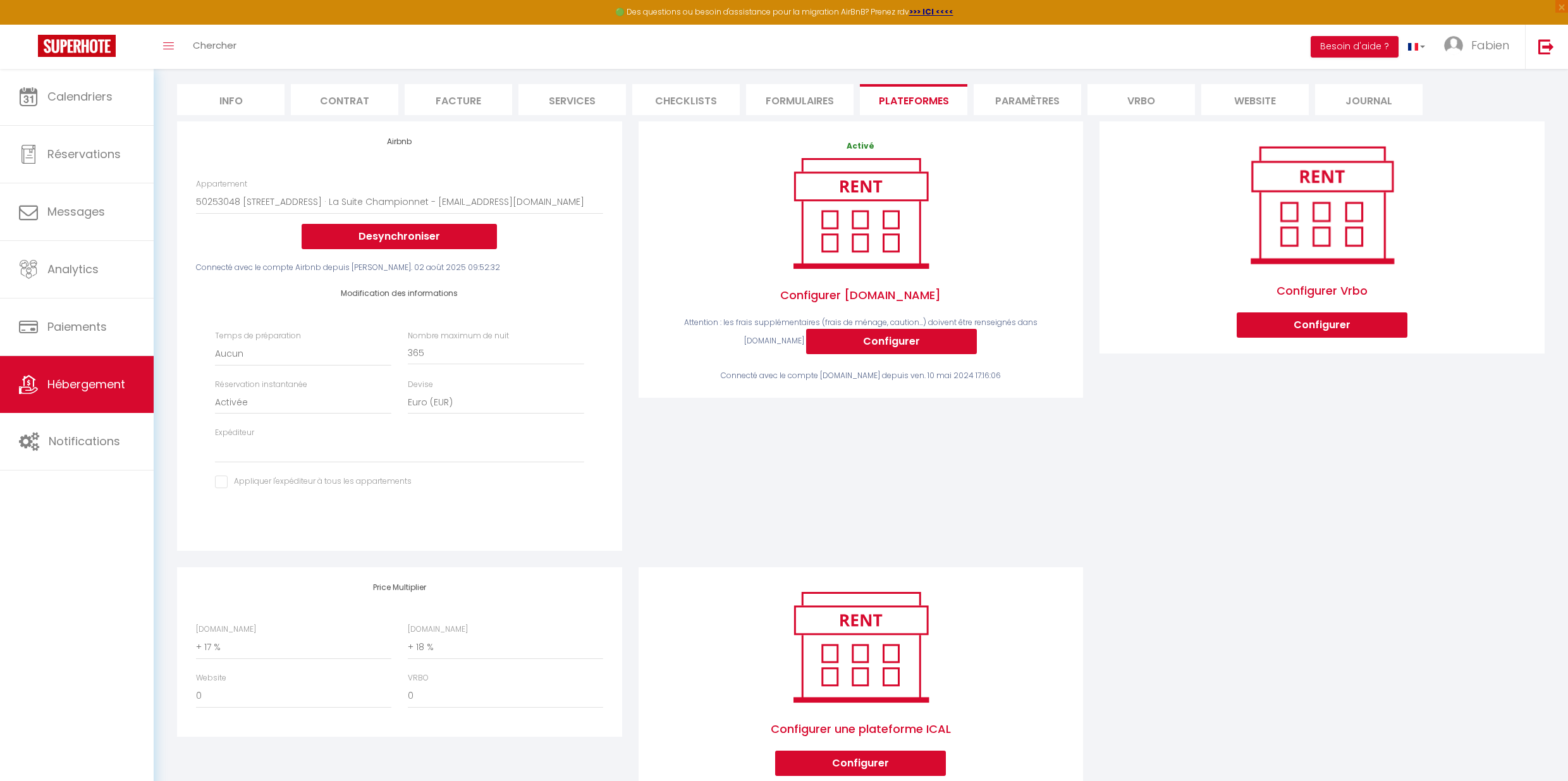
scroll to position [146, 0]
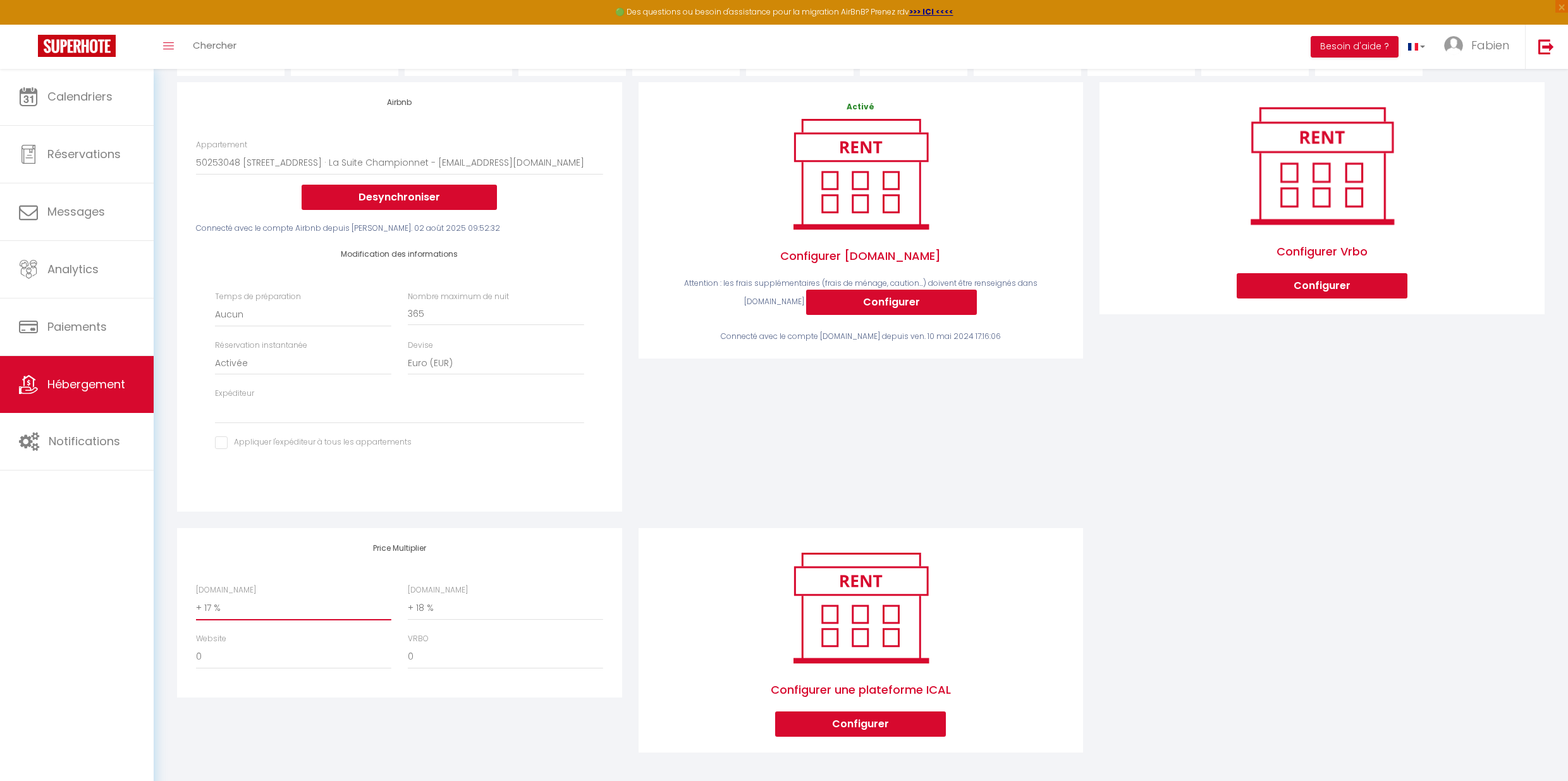
select select "+ 16 %"
select select
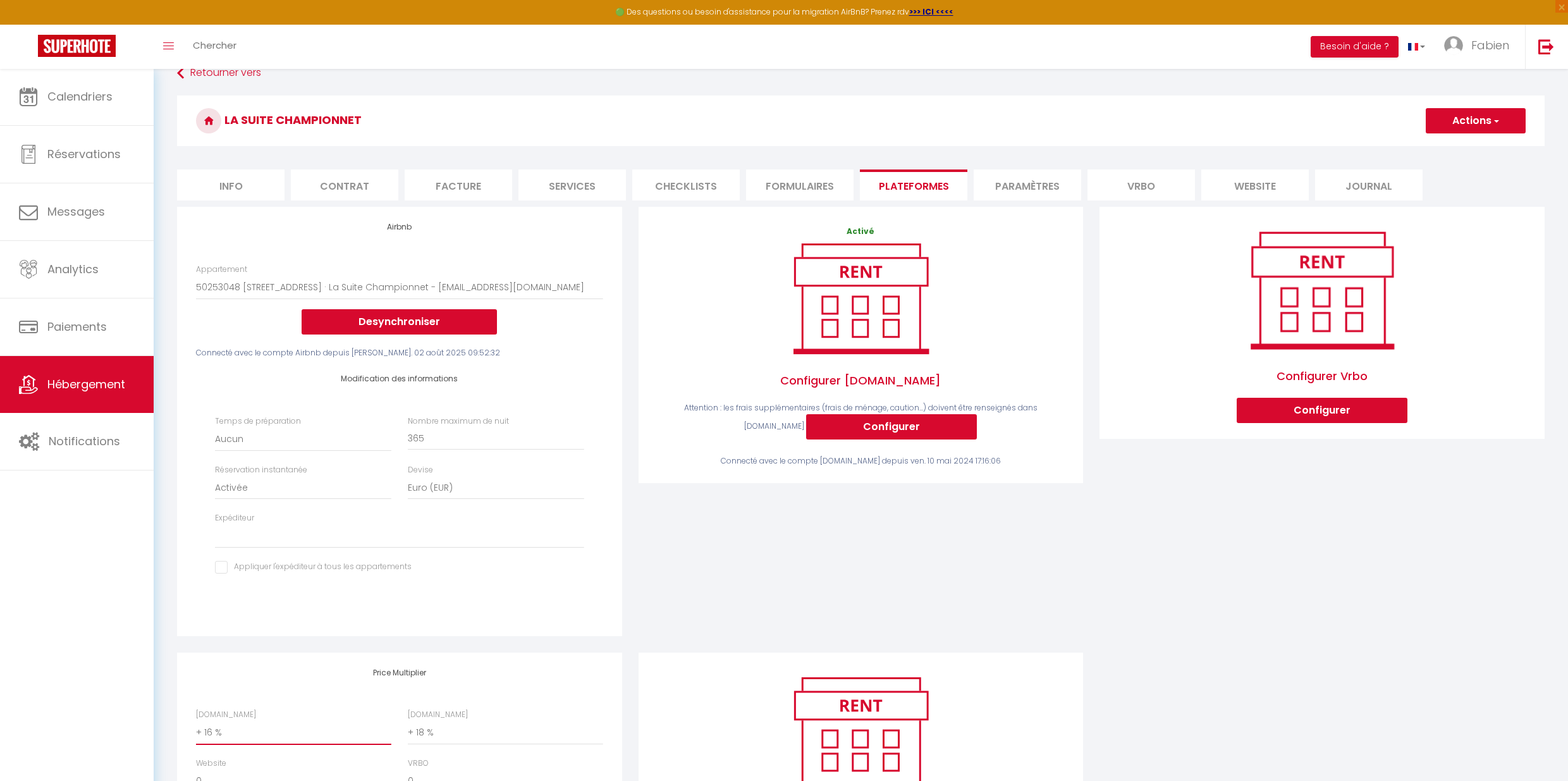
scroll to position [0, 0]
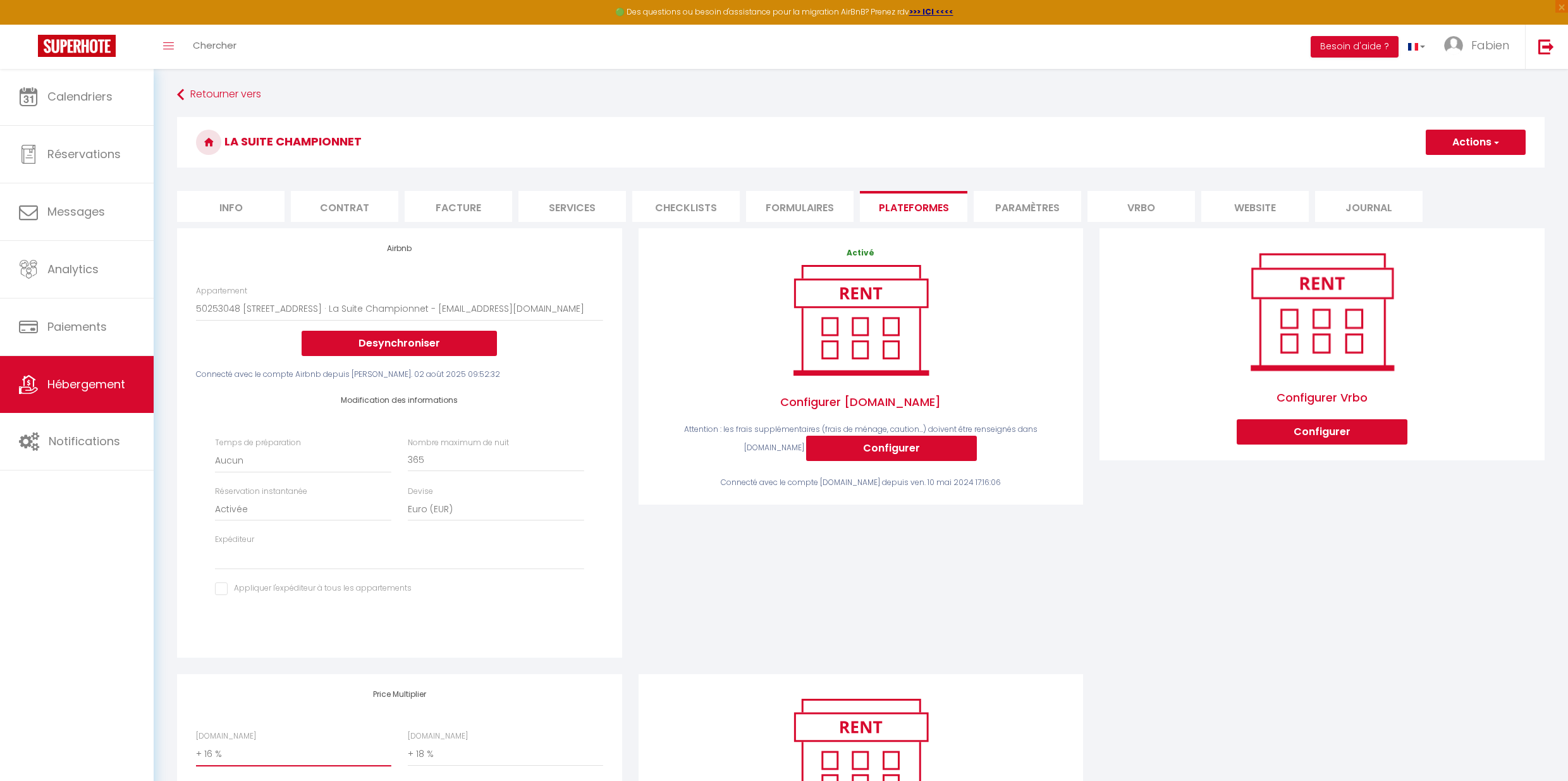
click at [1503, 144] on button "Actions" at bounding box center [1476, 142] width 100 height 25
click at [1482, 169] on link "Enregistrer" at bounding box center [1475, 170] width 100 height 17
select select "EUR"
select select
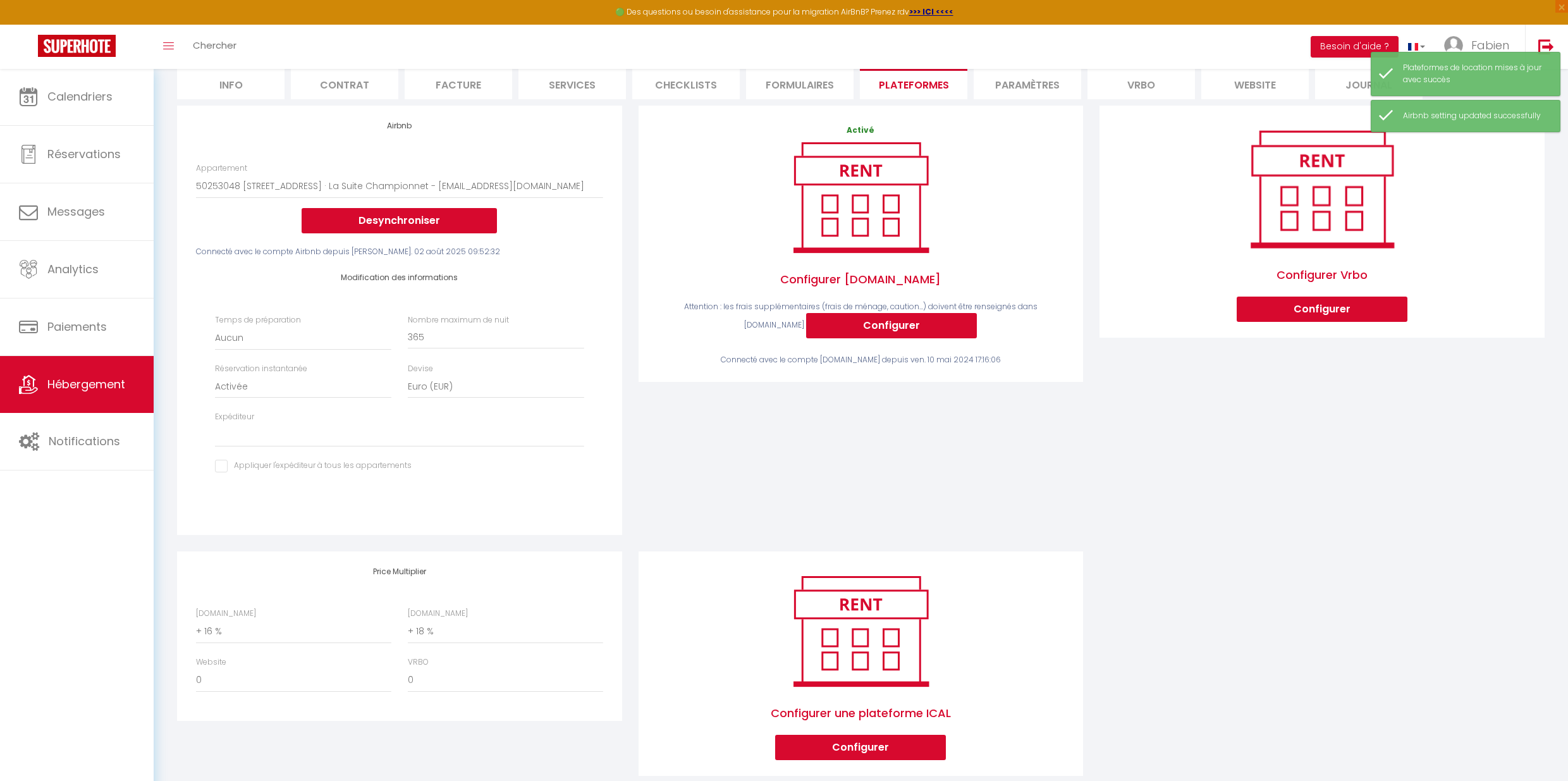
scroll to position [146, 0]
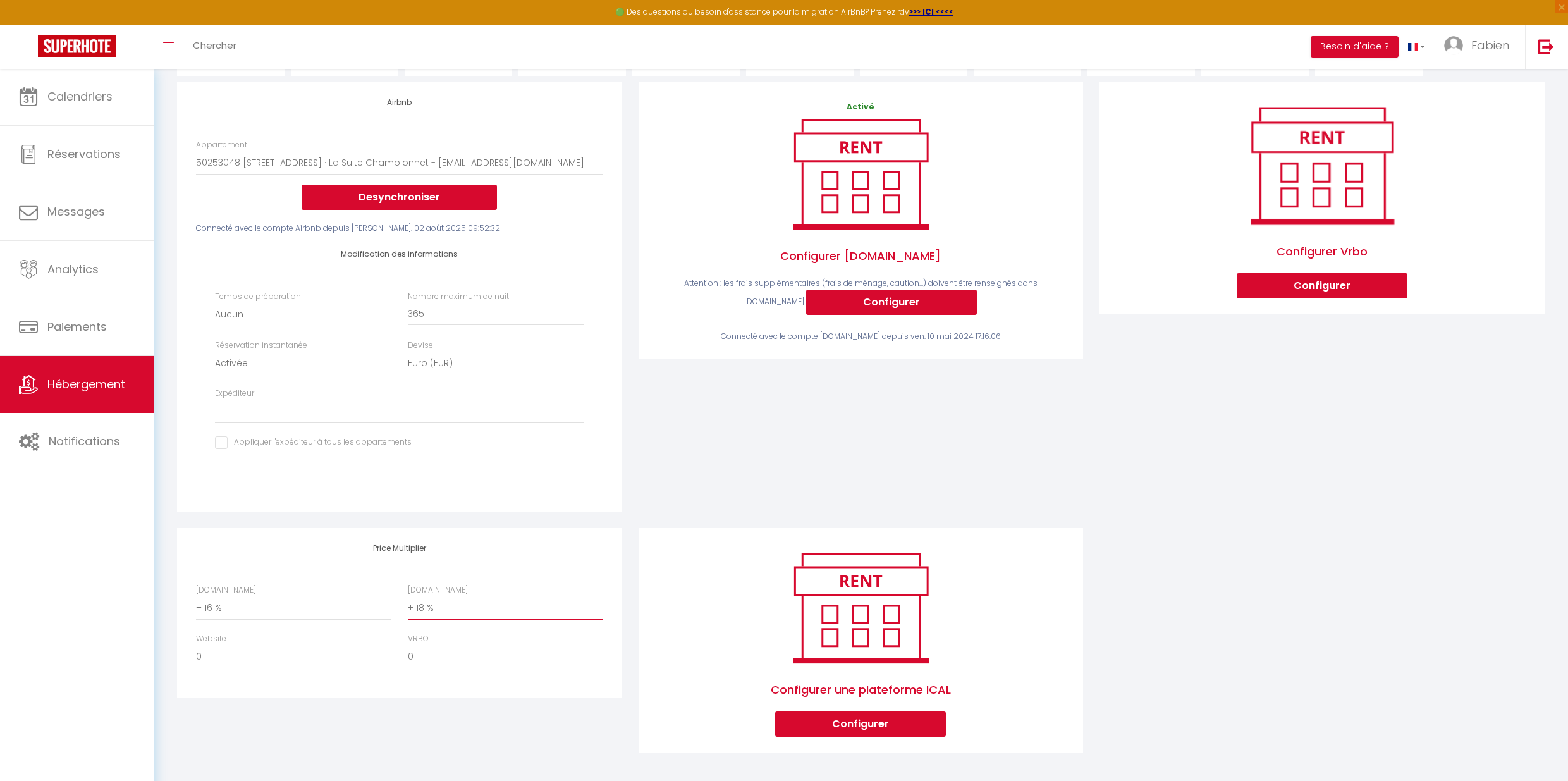
select select "+ 17 %"
select select
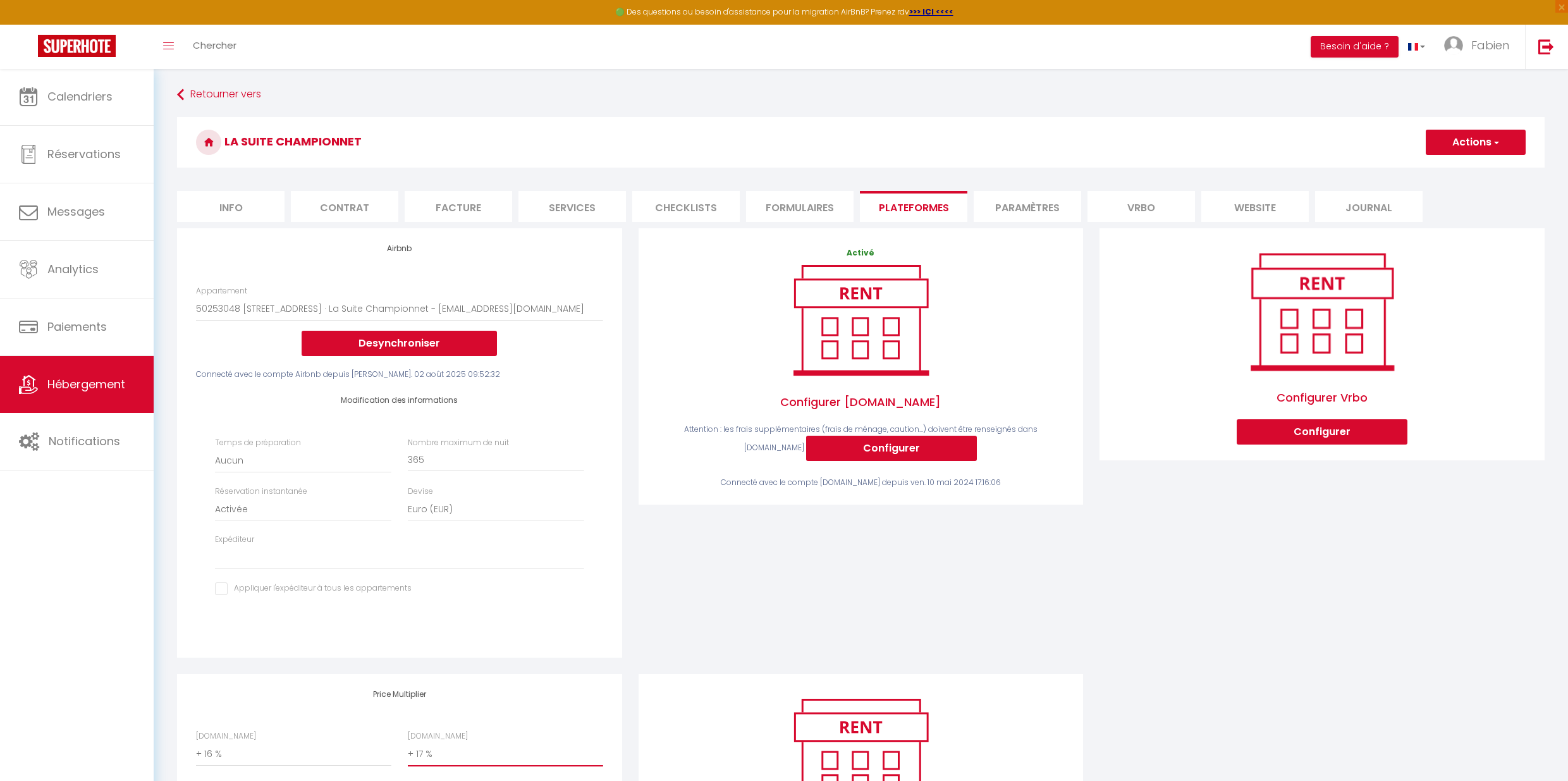
click at [1486, 143] on button "Actions" at bounding box center [1476, 142] width 100 height 25
click at [1485, 167] on link "Enregistrer" at bounding box center [1475, 170] width 100 height 17
select select "EUR"
select select
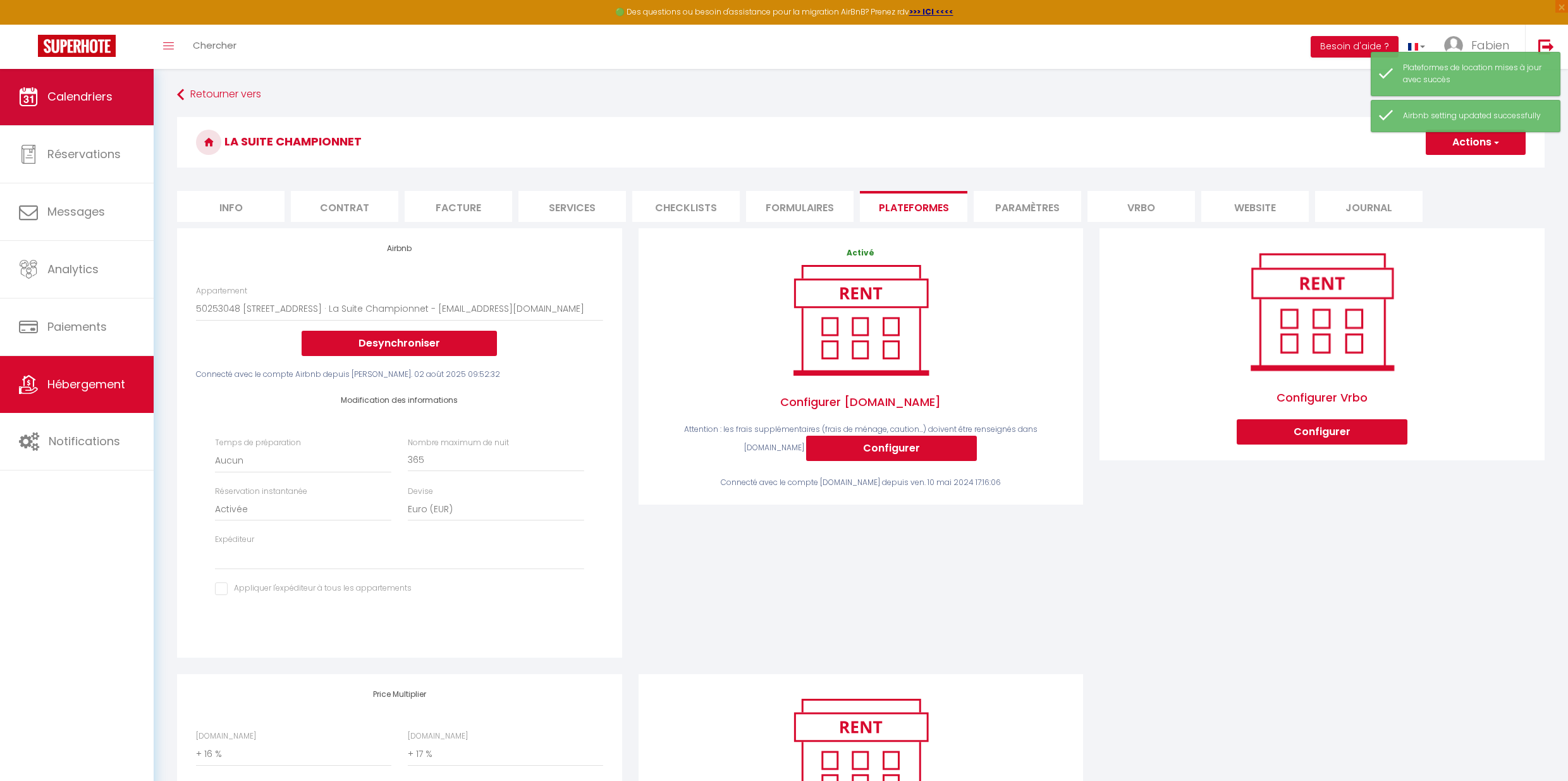
click at [84, 98] on span "Calendriers" at bounding box center [80, 96] width 65 height 16
